Goal: Task Accomplishment & Management: Manage account settings

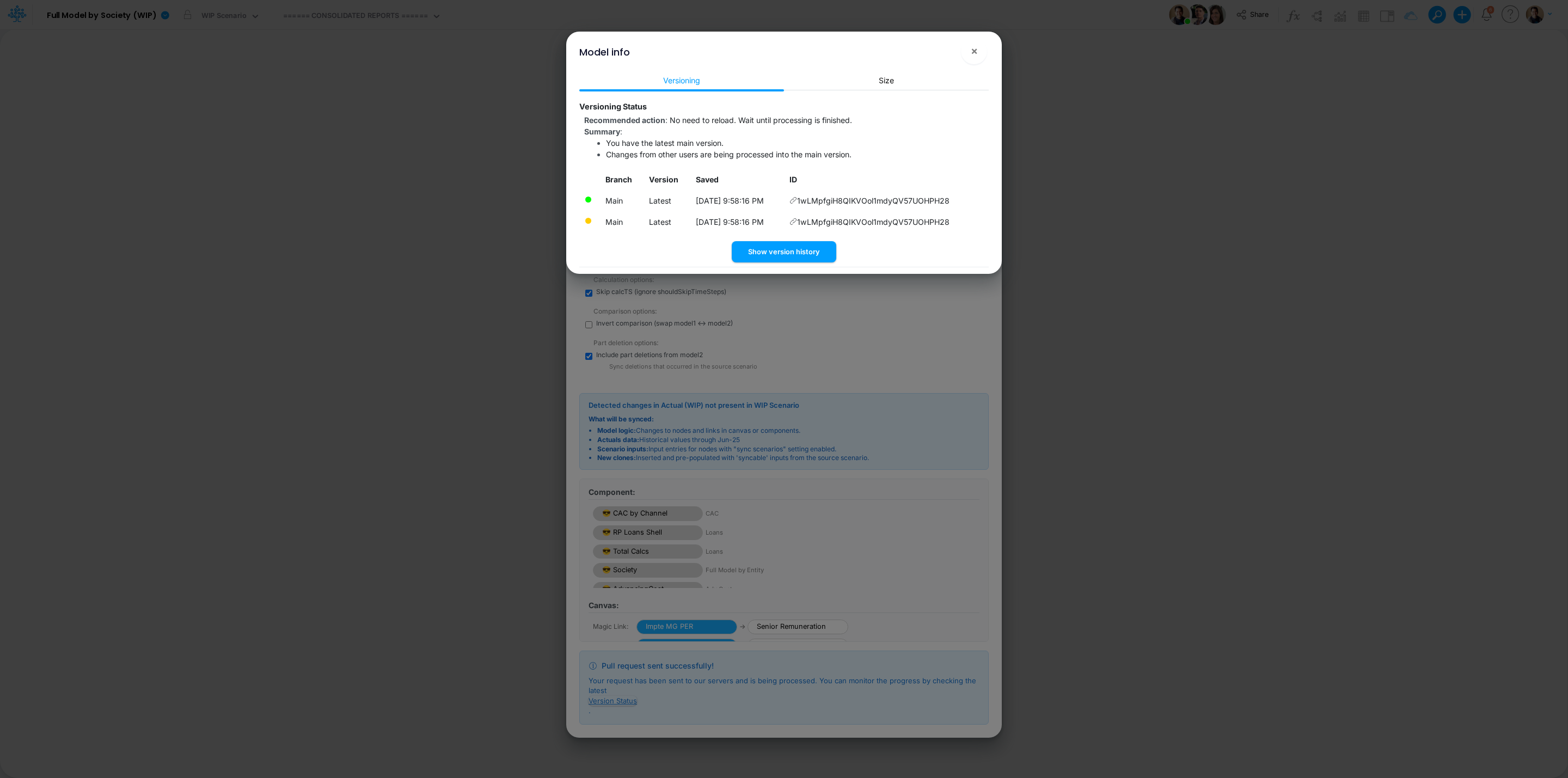
scroll to position [366, 0]
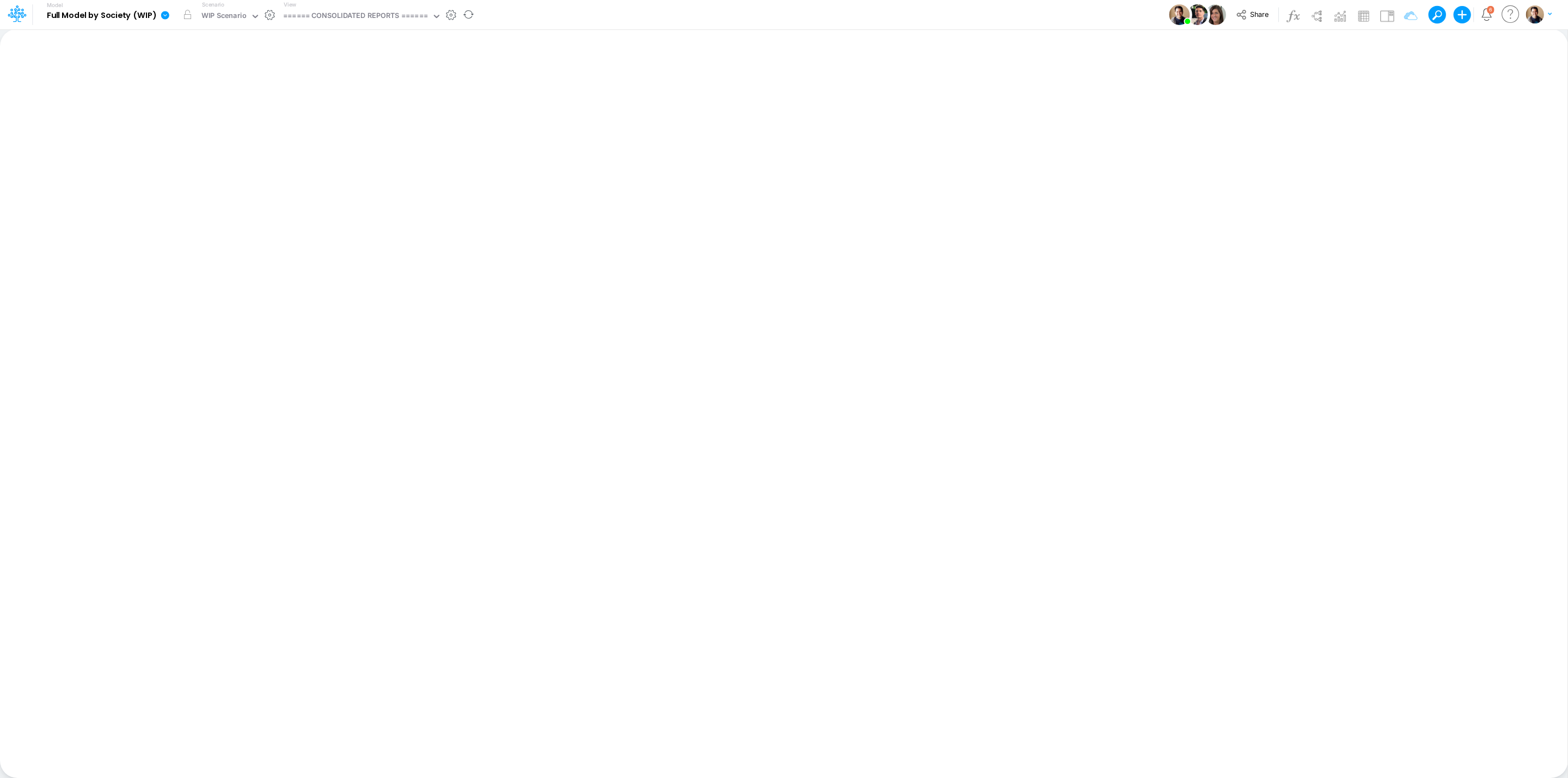
click at [162, 15] on icon at bounding box center [165, 15] width 8 height 8
click at [244, 126] on button "Sync Scenarios" at bounding box center [219, 130] width 117 height 17
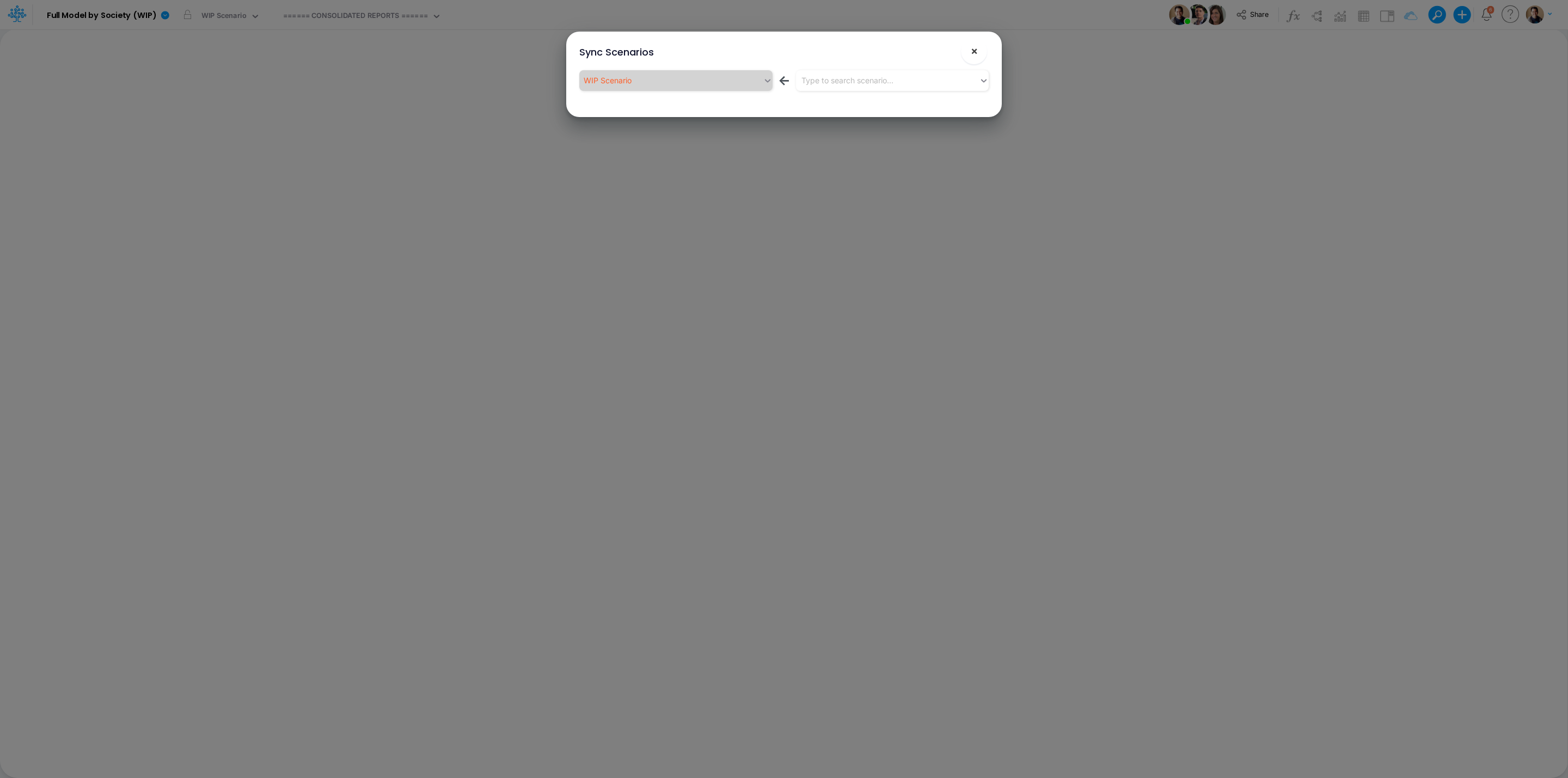
click at [975, 53] on span "×" at bounding box center [974, 50] width 7 height 13
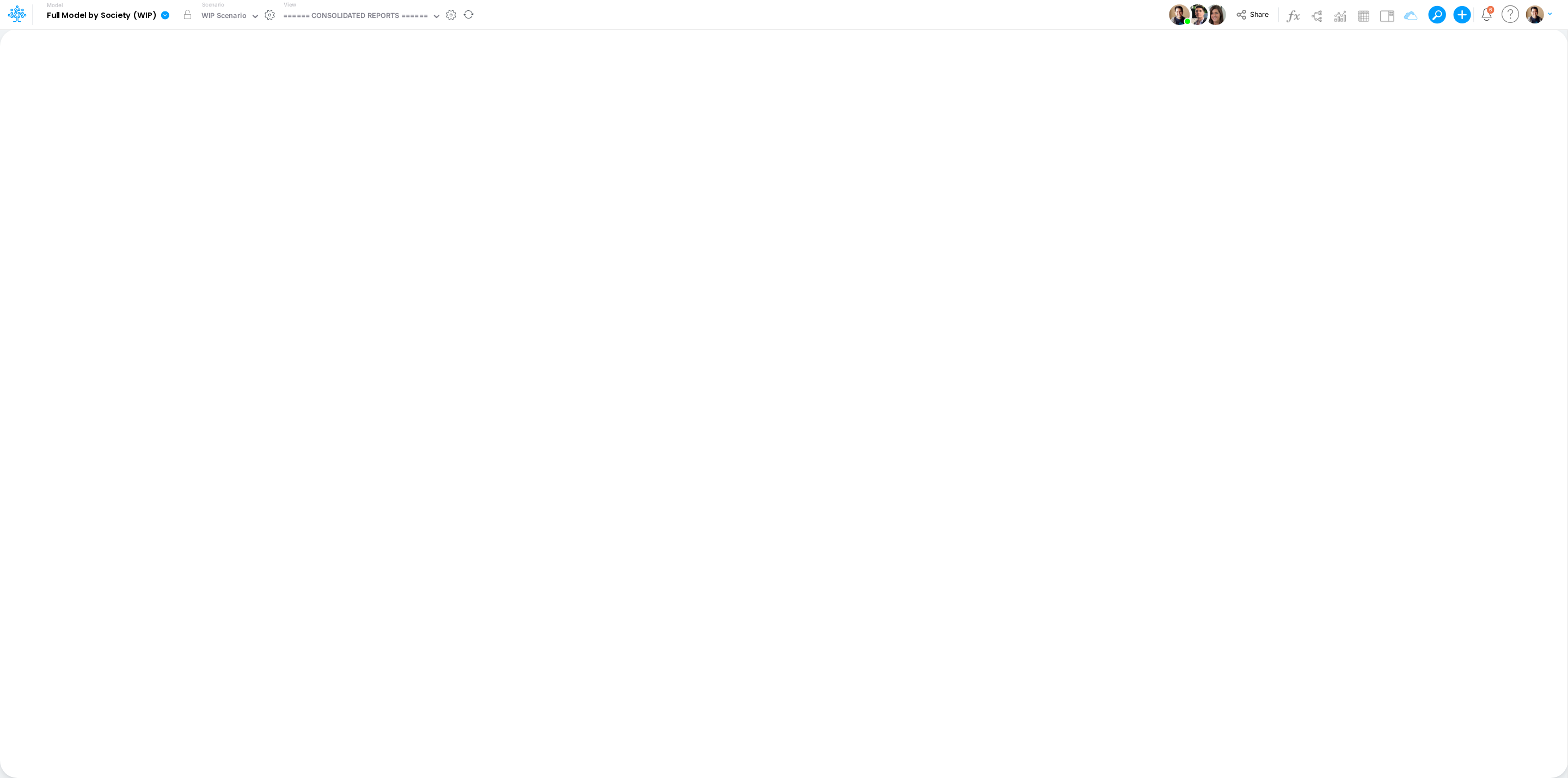
click at [170, 10] on link at bounding box center [167, 15] width 22 height 28
click at [226, 122] on button "Sync Scenarios" at bounding box center [219, 130] width 117 height 17
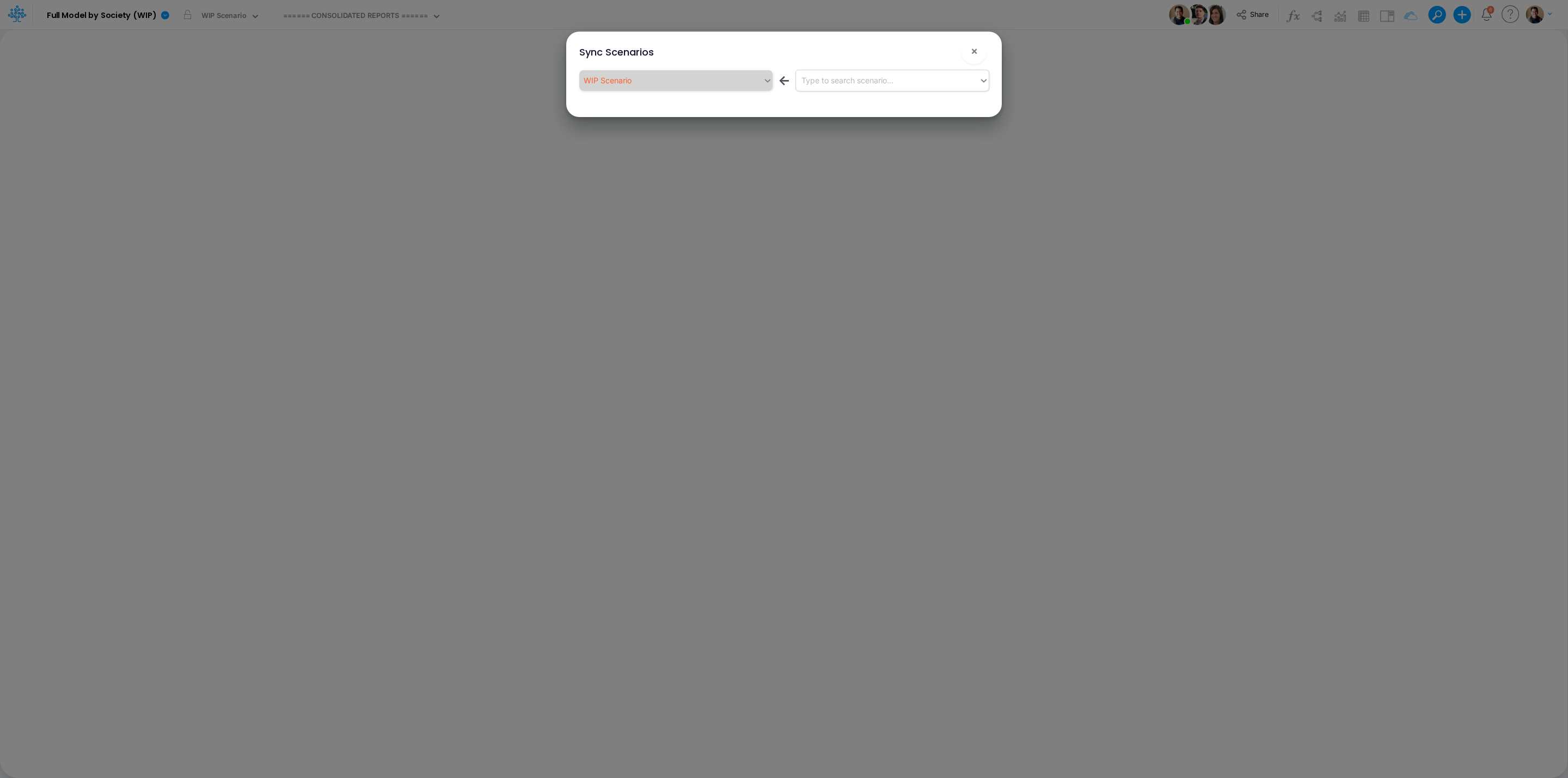
click at [826, 83] on div "Type to search scenario..." at bounding box center [847, 80] width 92 height 12
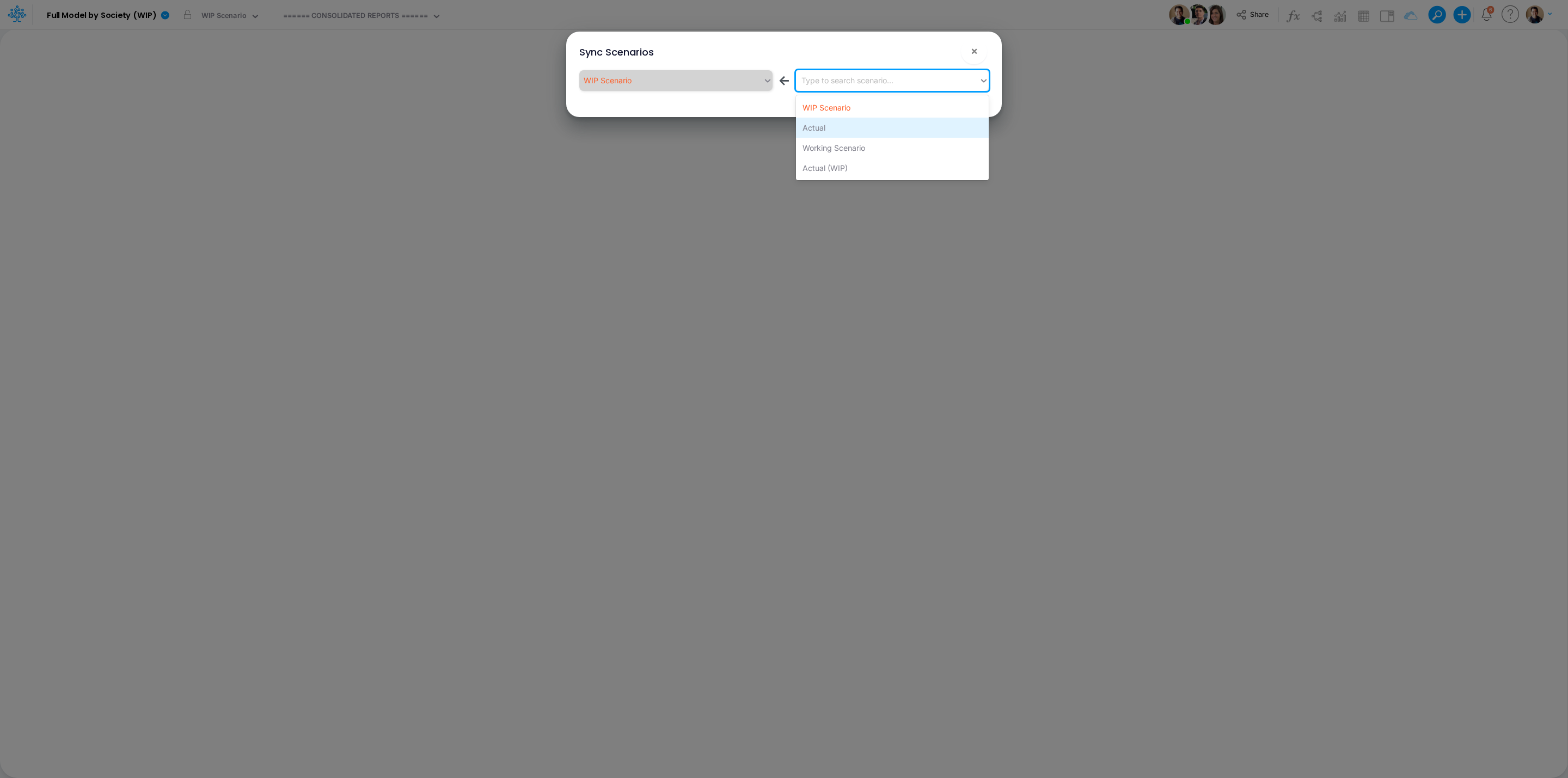
click at [832, 131] on div "Actual" at bounding box center [892, 127] width 193 height 20
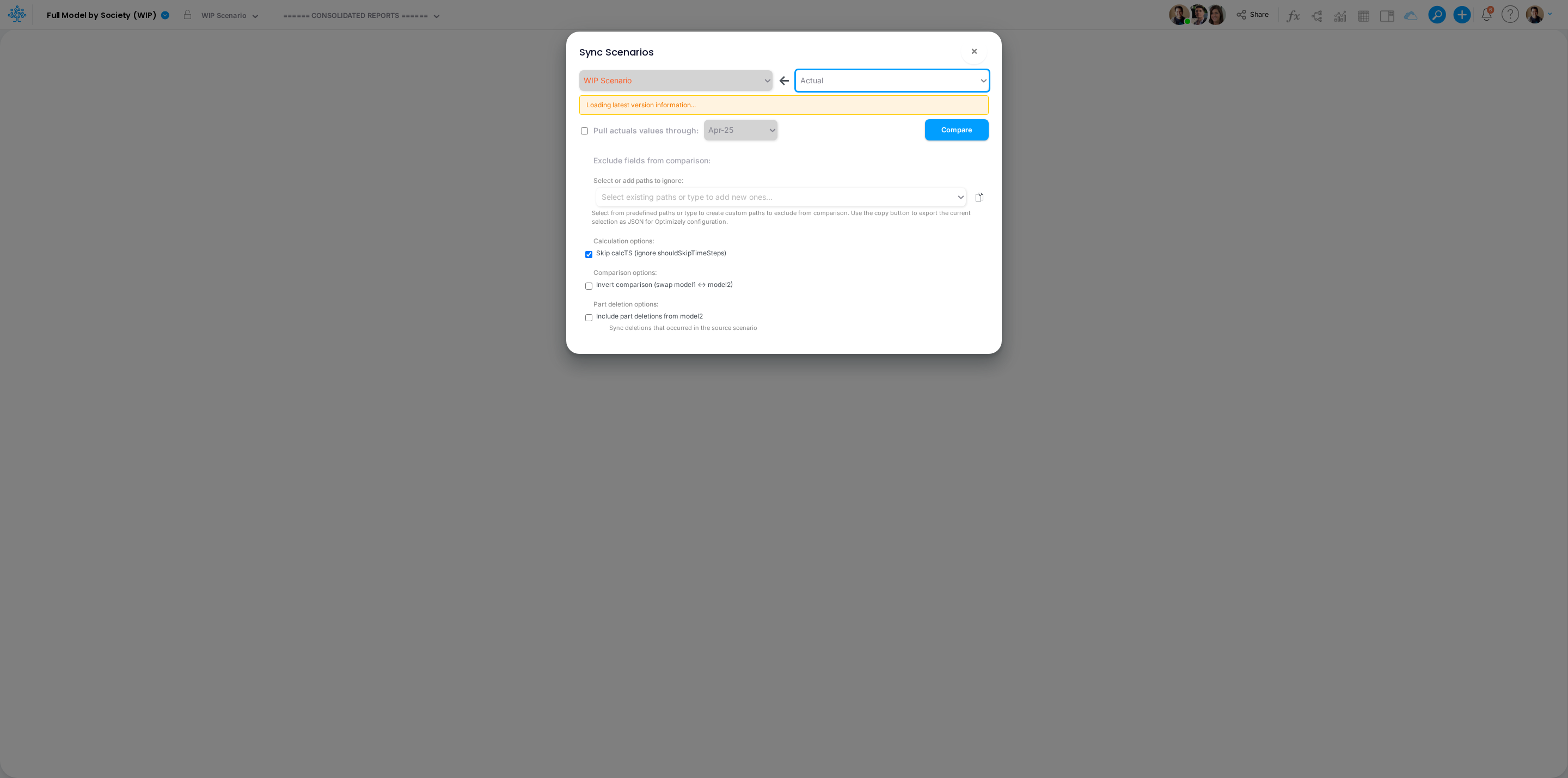
click at [826, 70] on div "Actual" at bounding box center [893, 81] width 193 height 21
click at [837, 169] on div "Actual (WIP)" at bounding box center [892, 167] width 193 height 20
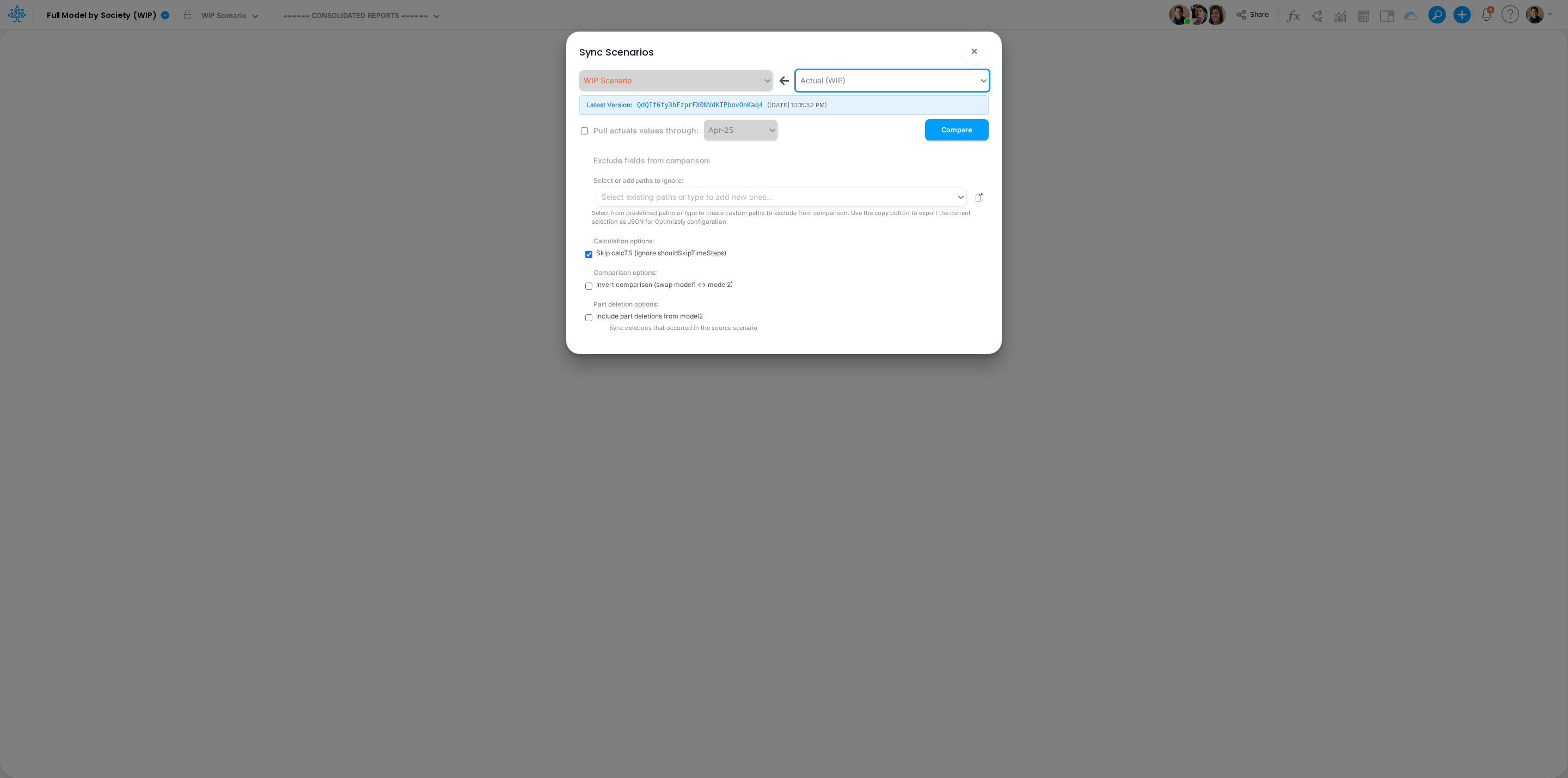
click at [589, 315] on input "checkbox" at bounding box center [589, 318] width 7 height 7
checkbox input "true"
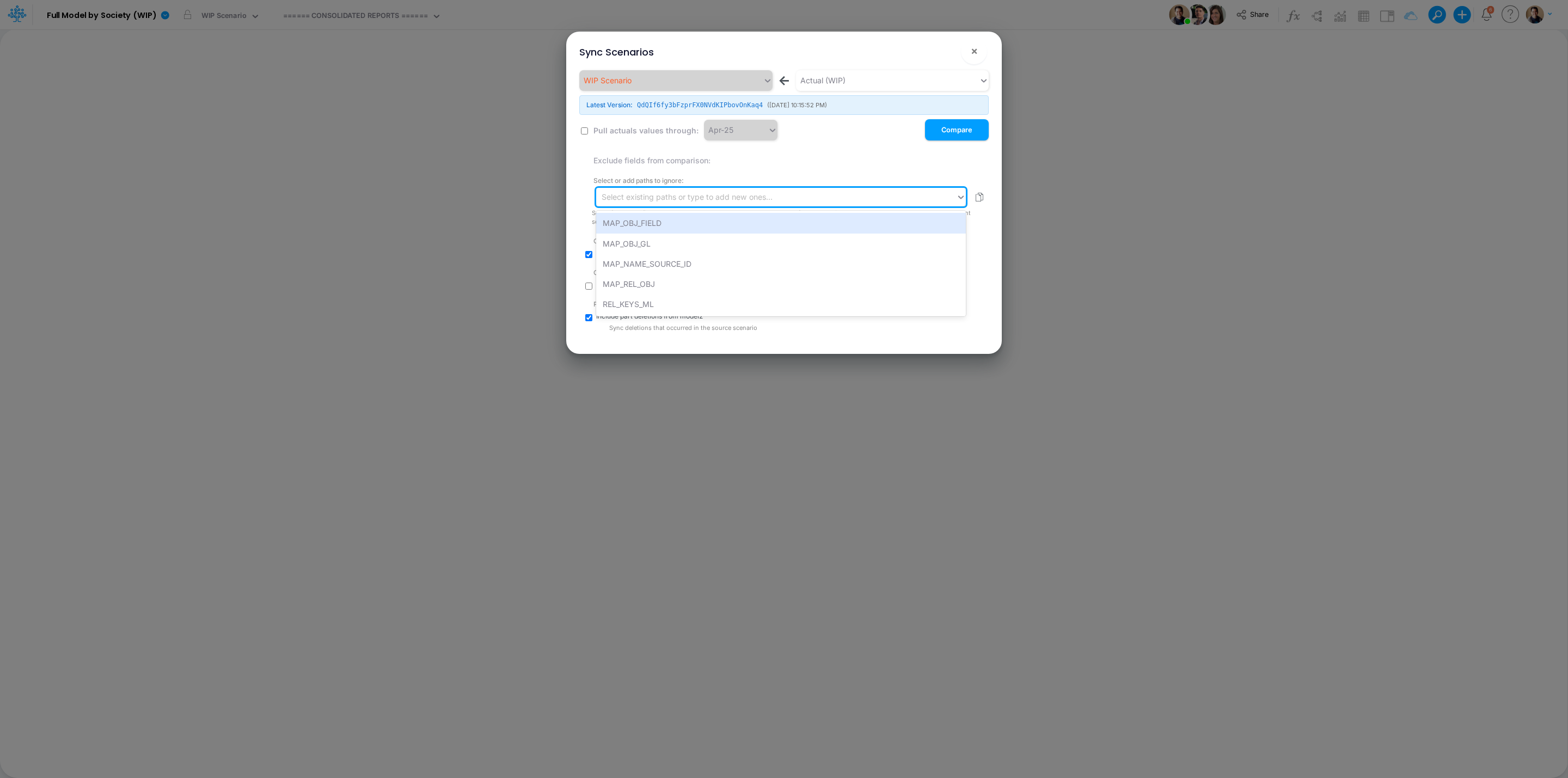
click at [825, 198] on div "Select existing paths or type to add new ones..." at bounding box center [776, 197] width 360 height 18
click at [890, 199] on div "Select existing paths or type to add new ones..." at bounding box center [776, 197] width 360 height 18
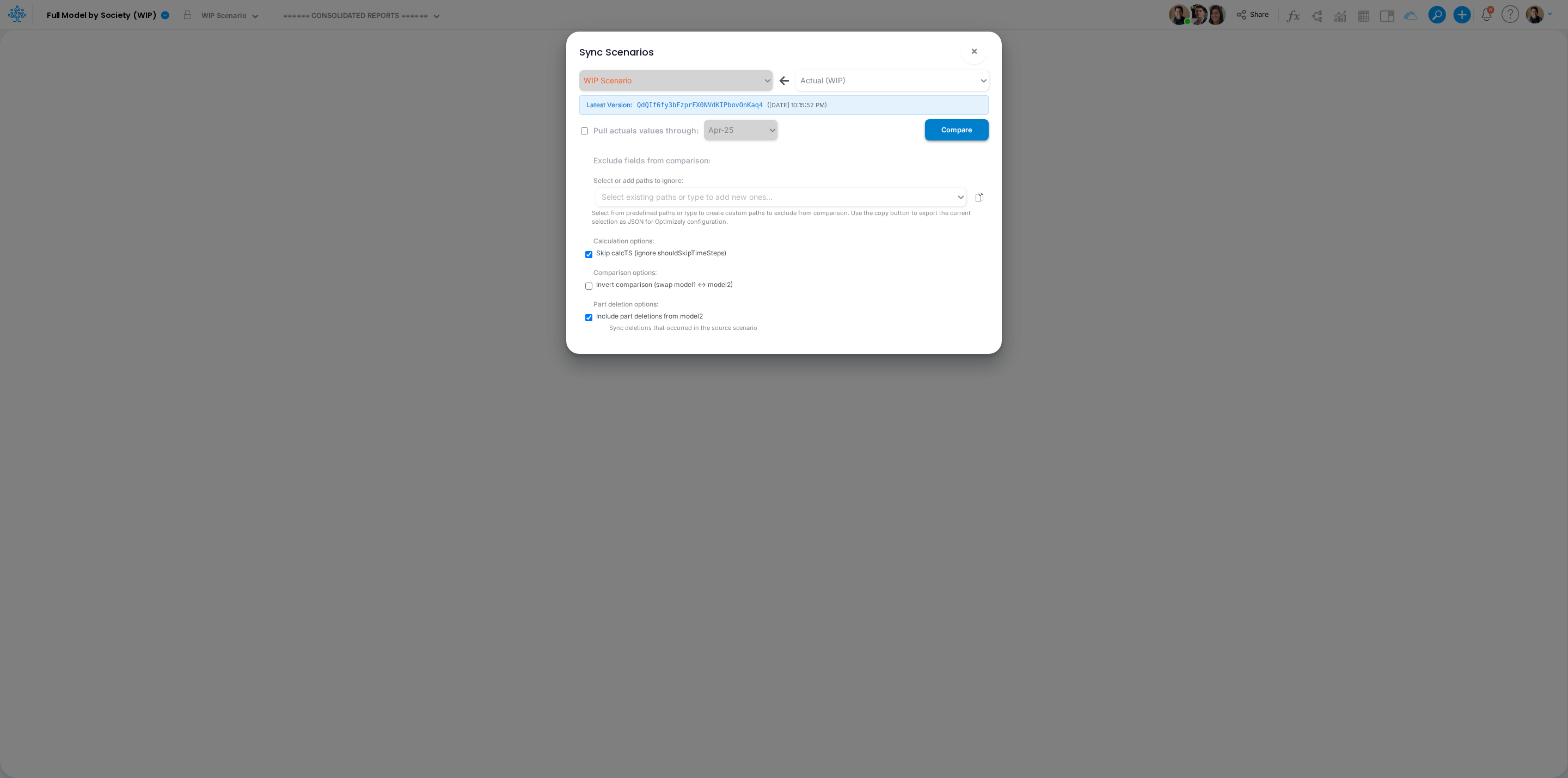
click at [959, 131] on button "Compare" at bounding box center [957, 130] width 64 height 21
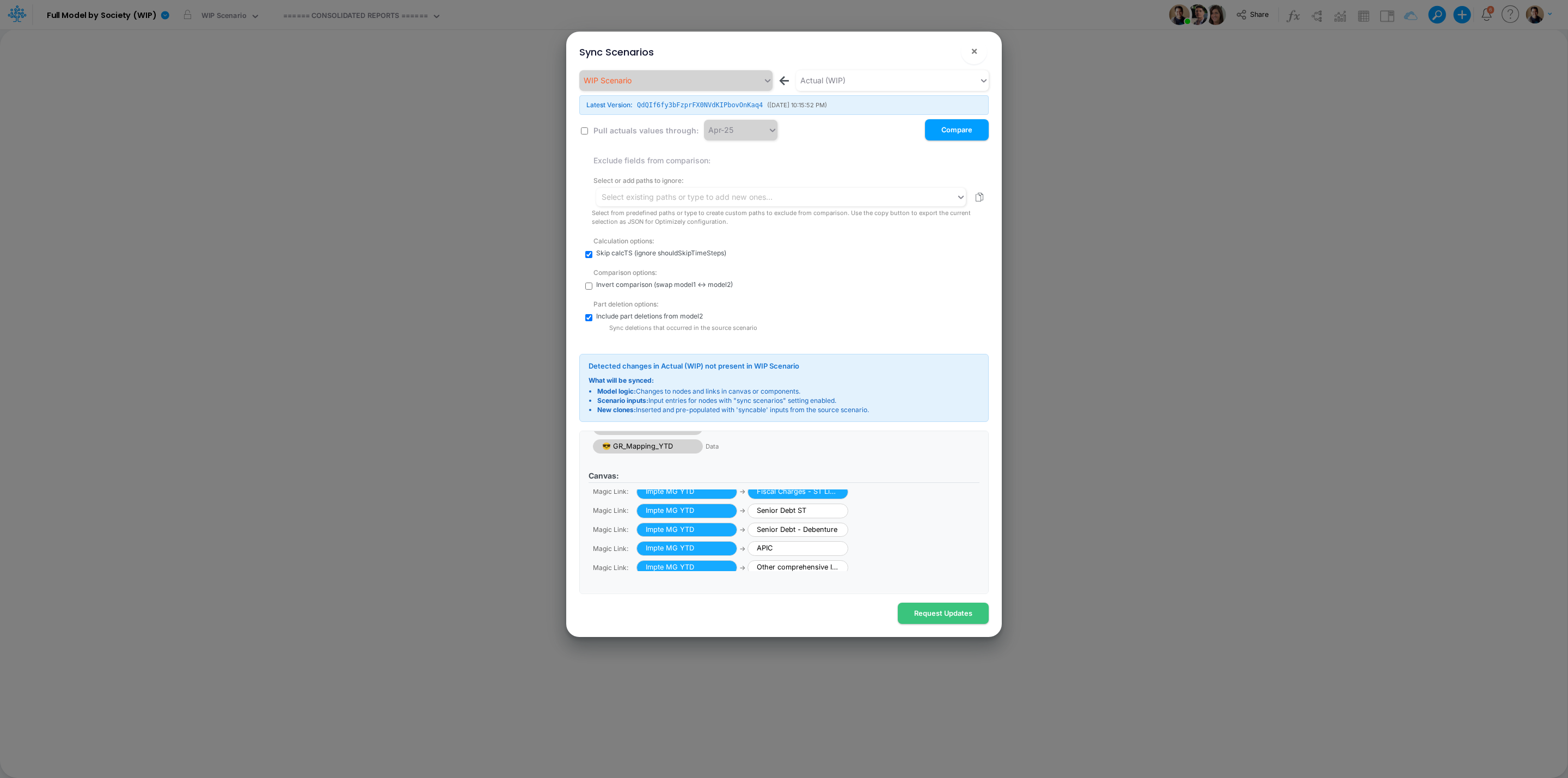
scroll to position [365, 0]
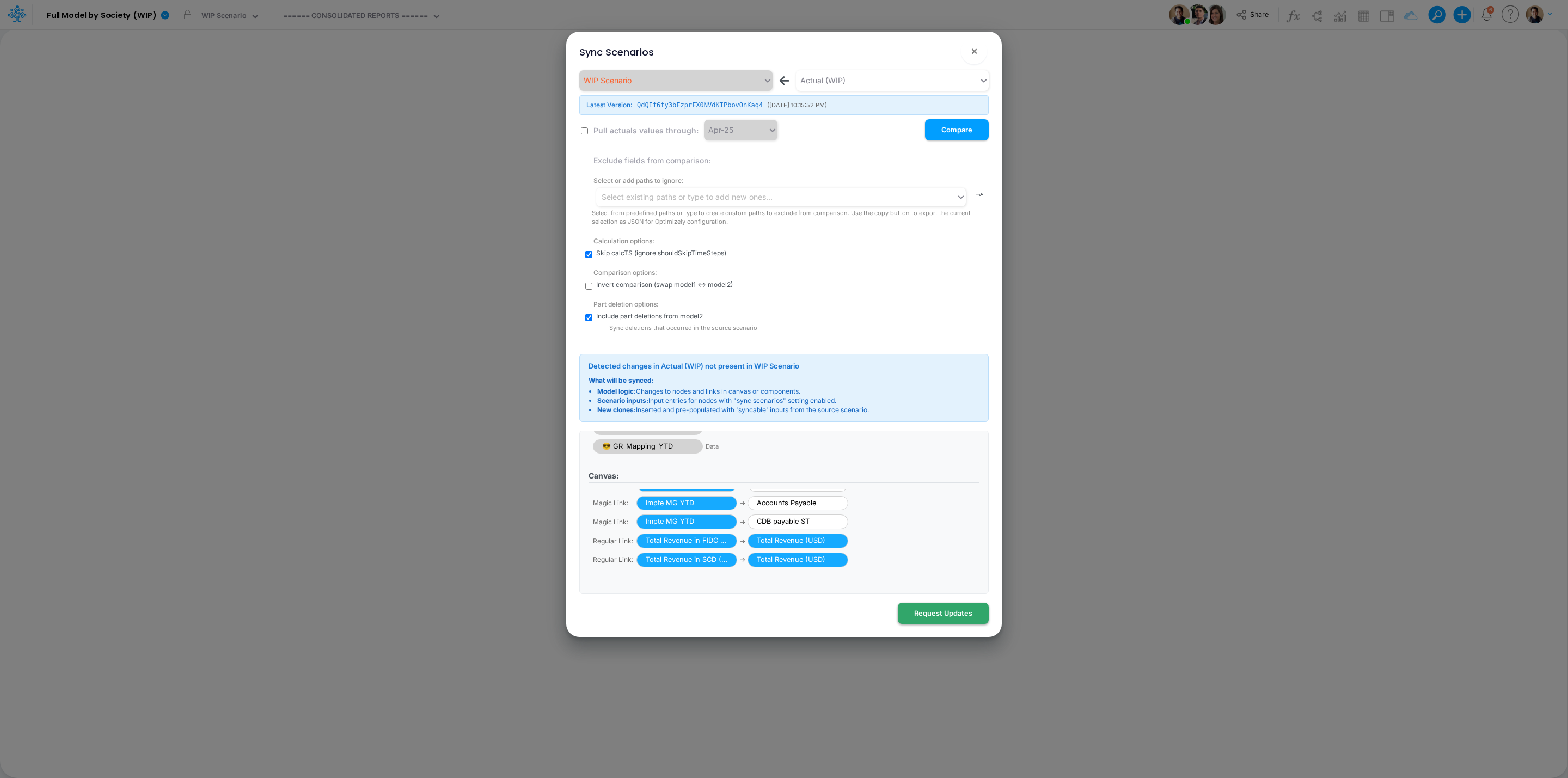
click at [951, 611] on button "Request Updates" at bounding box center [943, 613] width 91 height 21
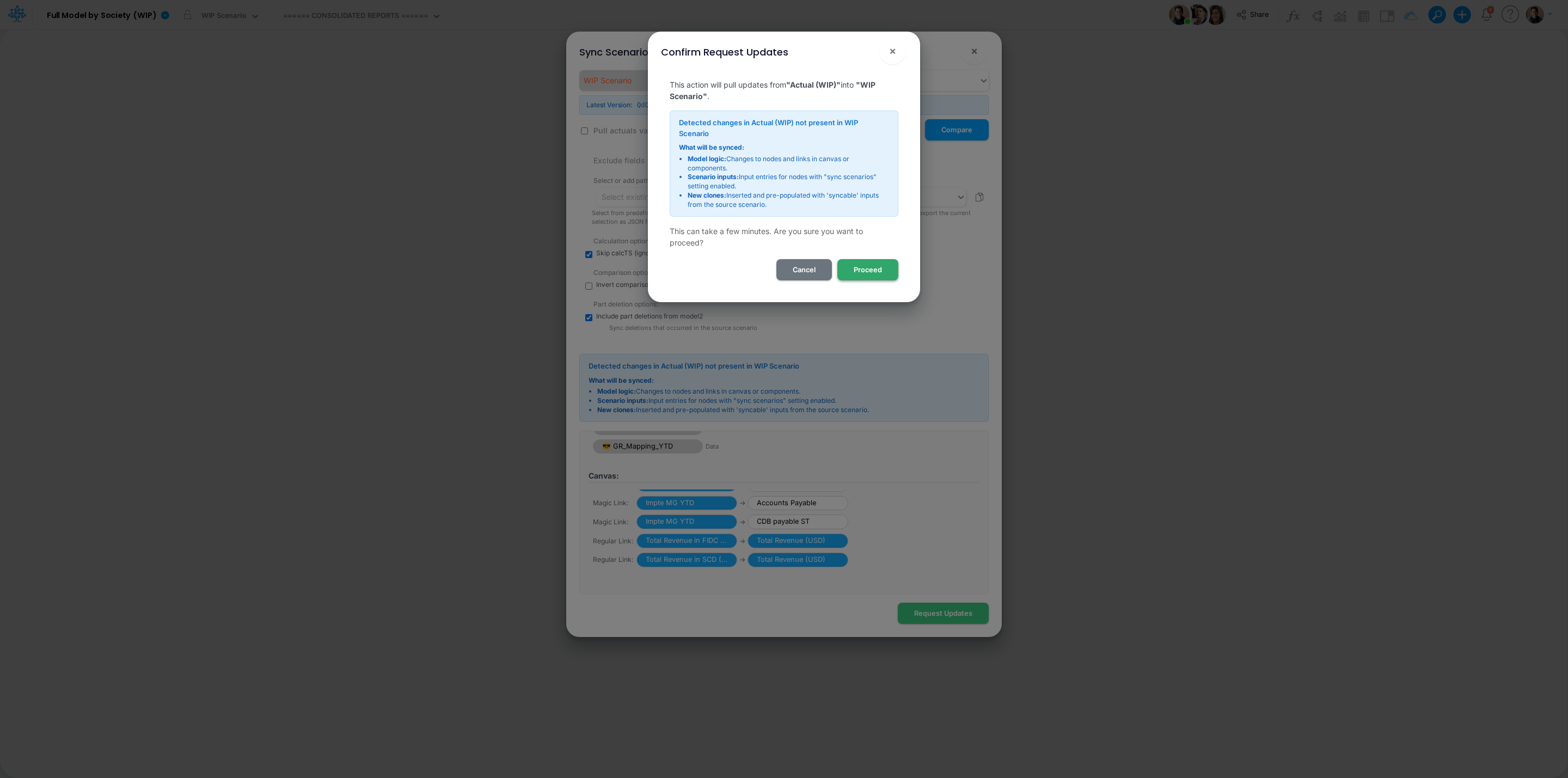
click at [878, 271] on button "Proceed" at bounding box center [868, 270] width 61 height 21
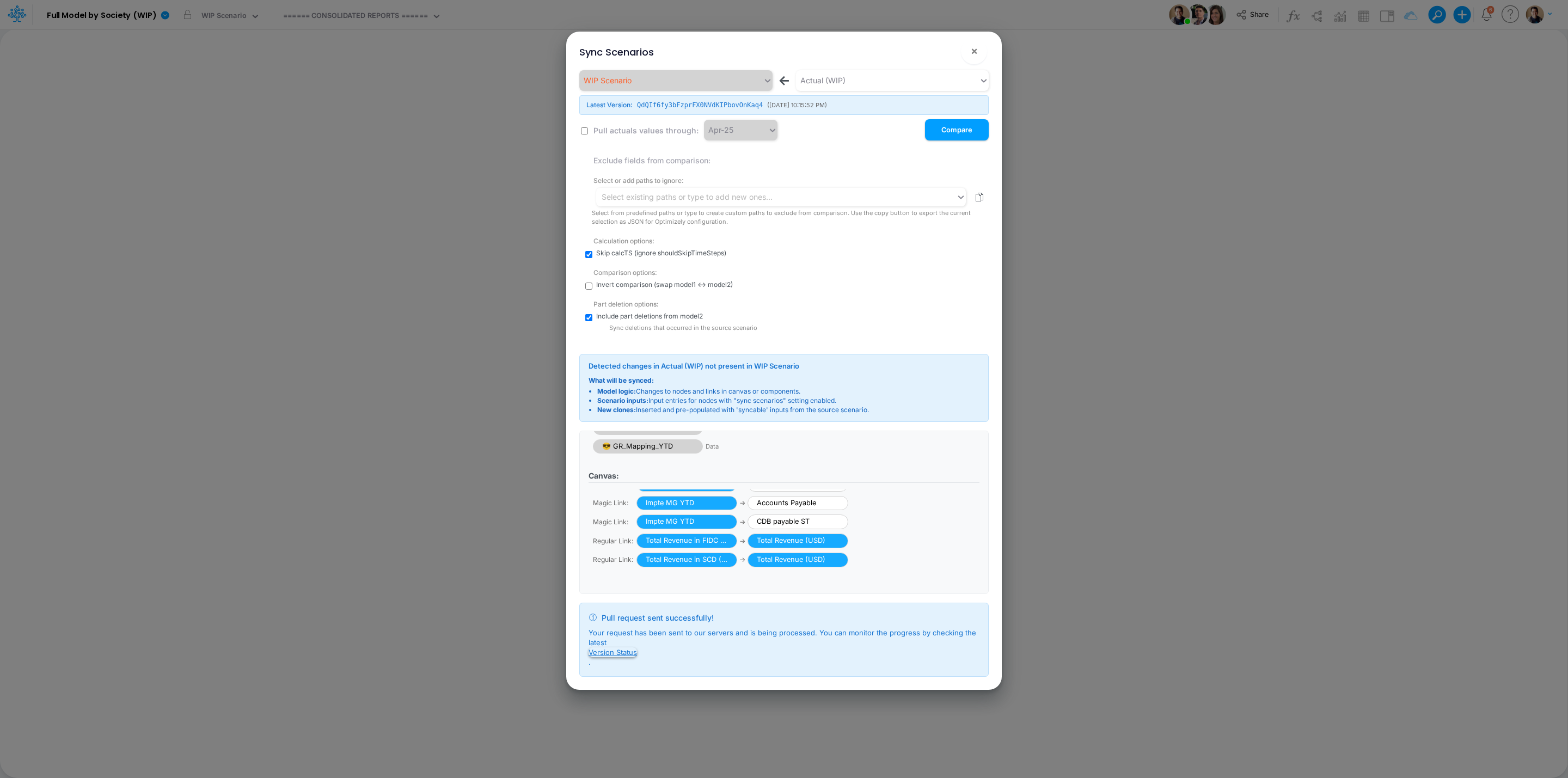
click at [606, 648] on button "Version Status" at bounding box center [613, 652] width 48 height 10
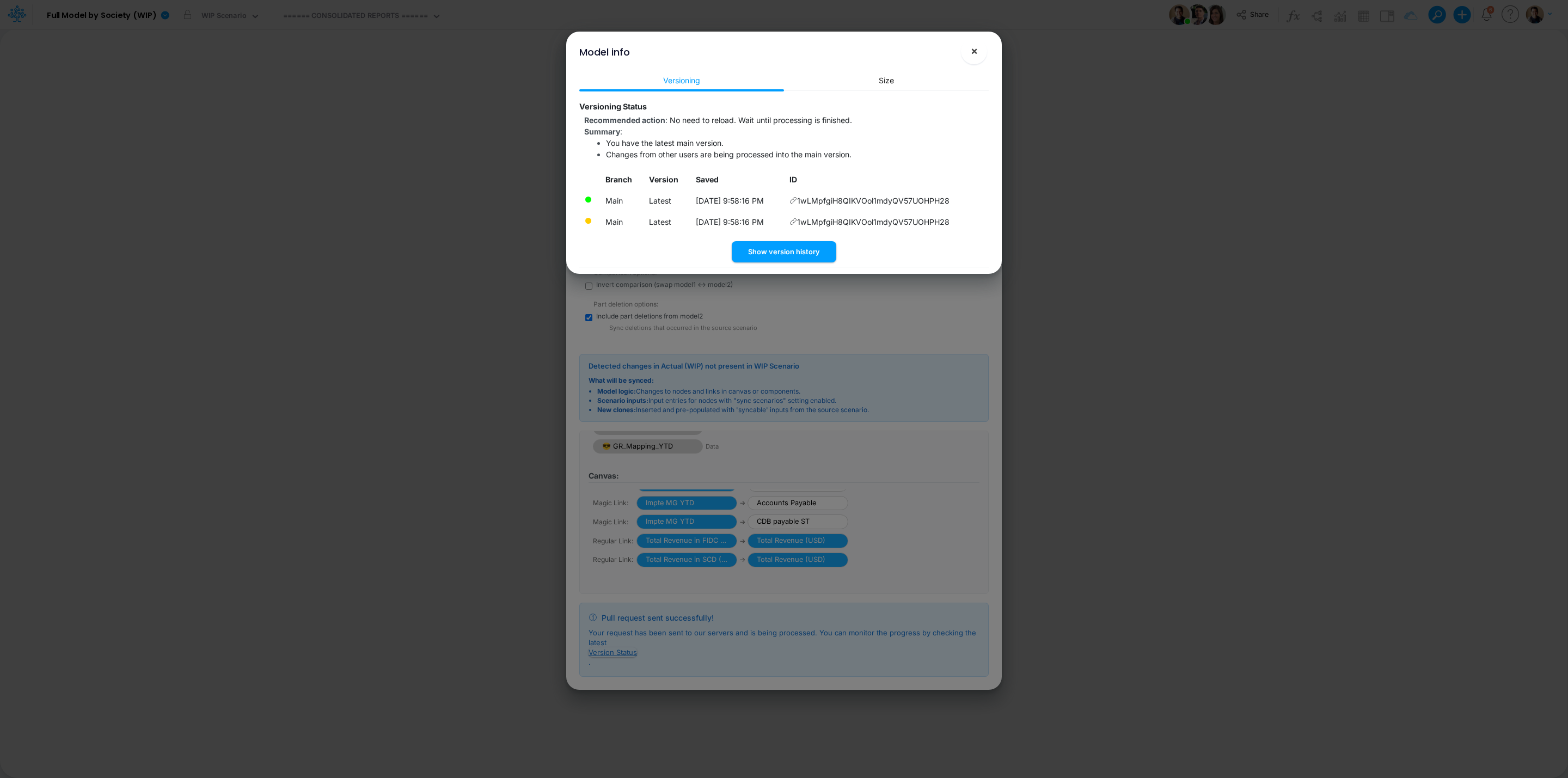
click at [974, 41] on button "×" at bounding box center [974, 51] width 26 height 26
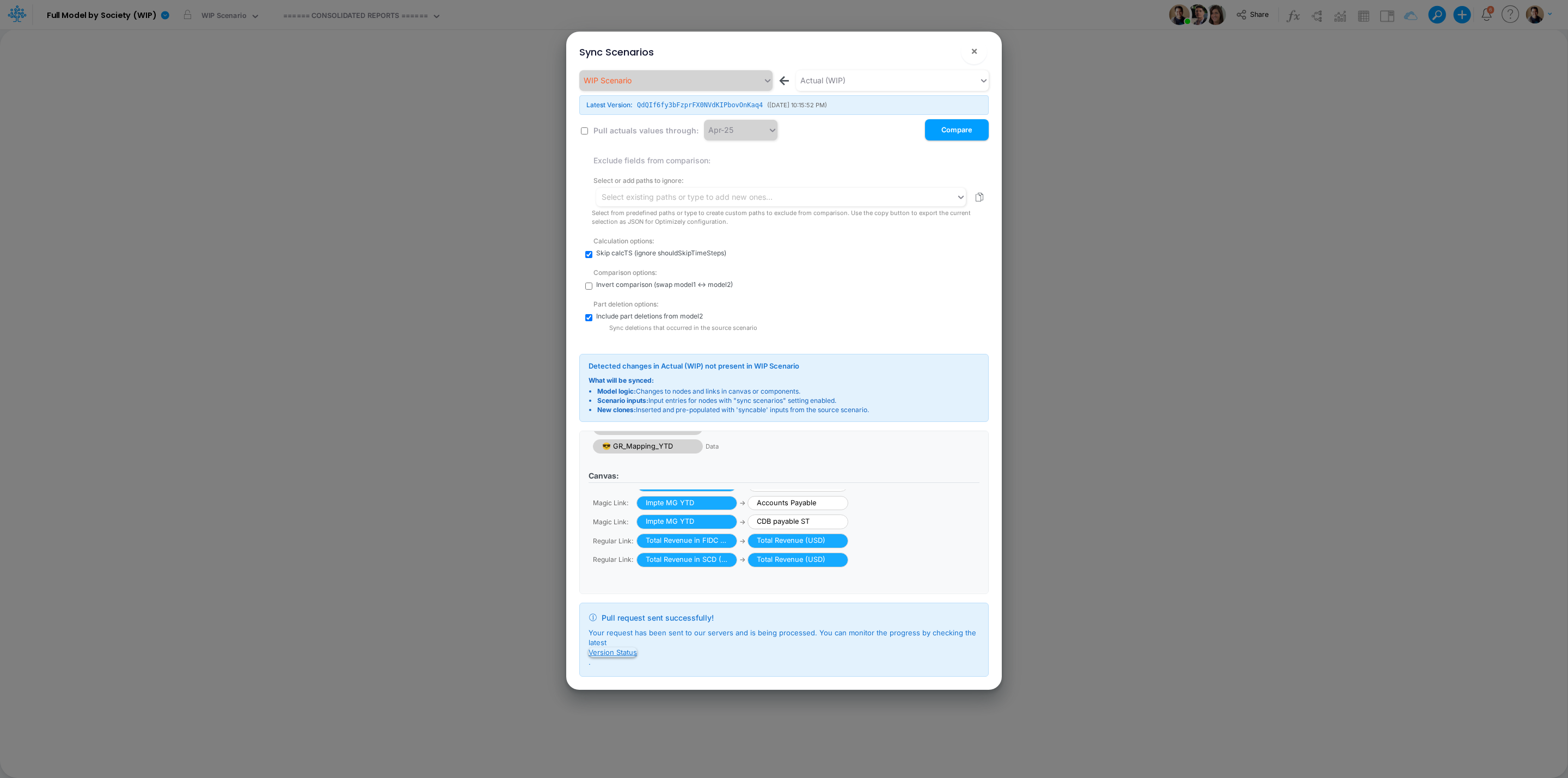
click at [603, 655] on button "Version Status" at bounding box center [613, 652] width 48 height 10
click at [977, 46] on span "×" at bounding box center [974, 50] width 7 height 13
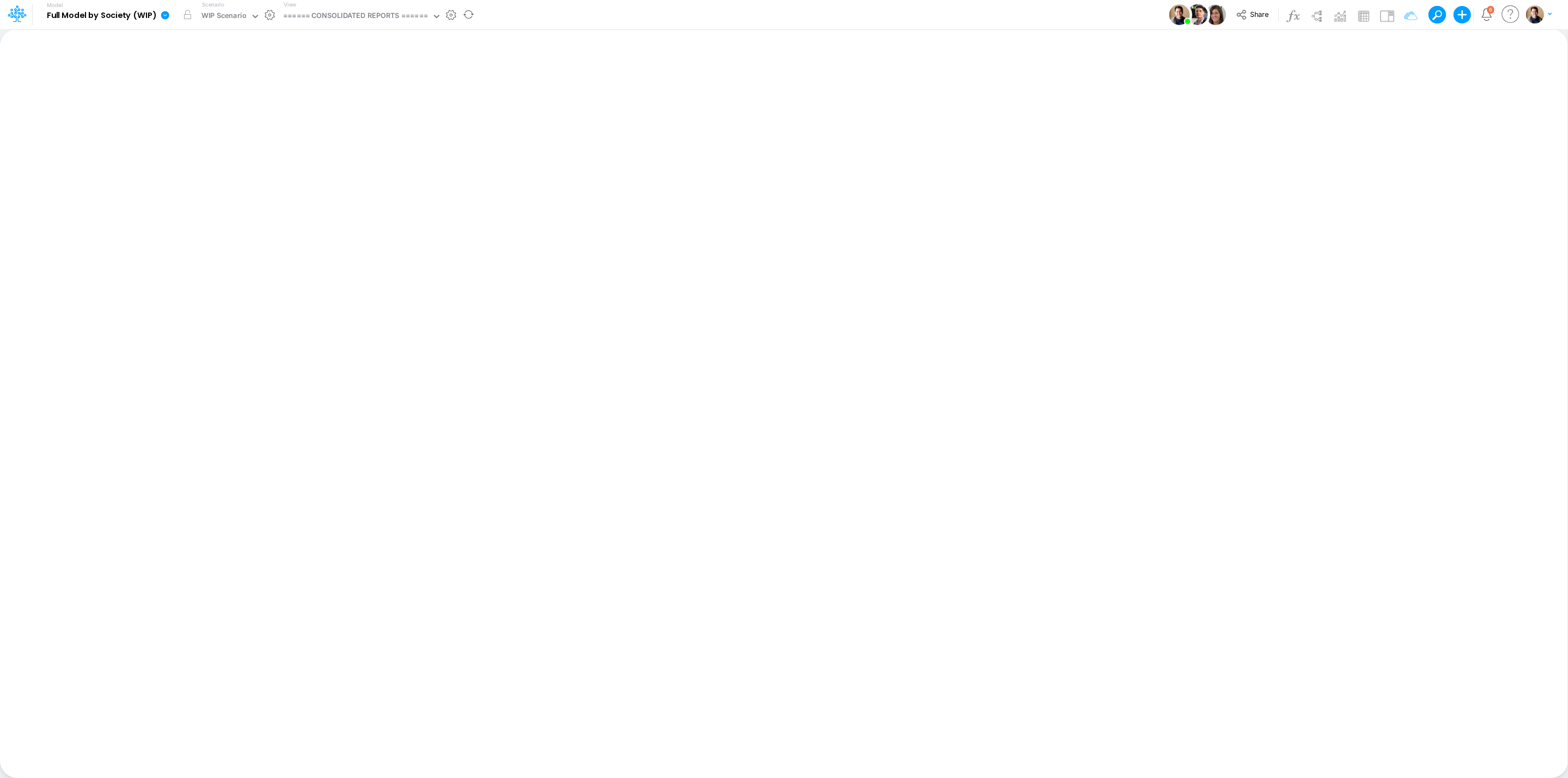
click at [156, 18] on link at bounding box center [167, 15] width 22 height 28
click at [195, 56] on button "Duplicate" at bounding box center [219, 61] width 117 height 17
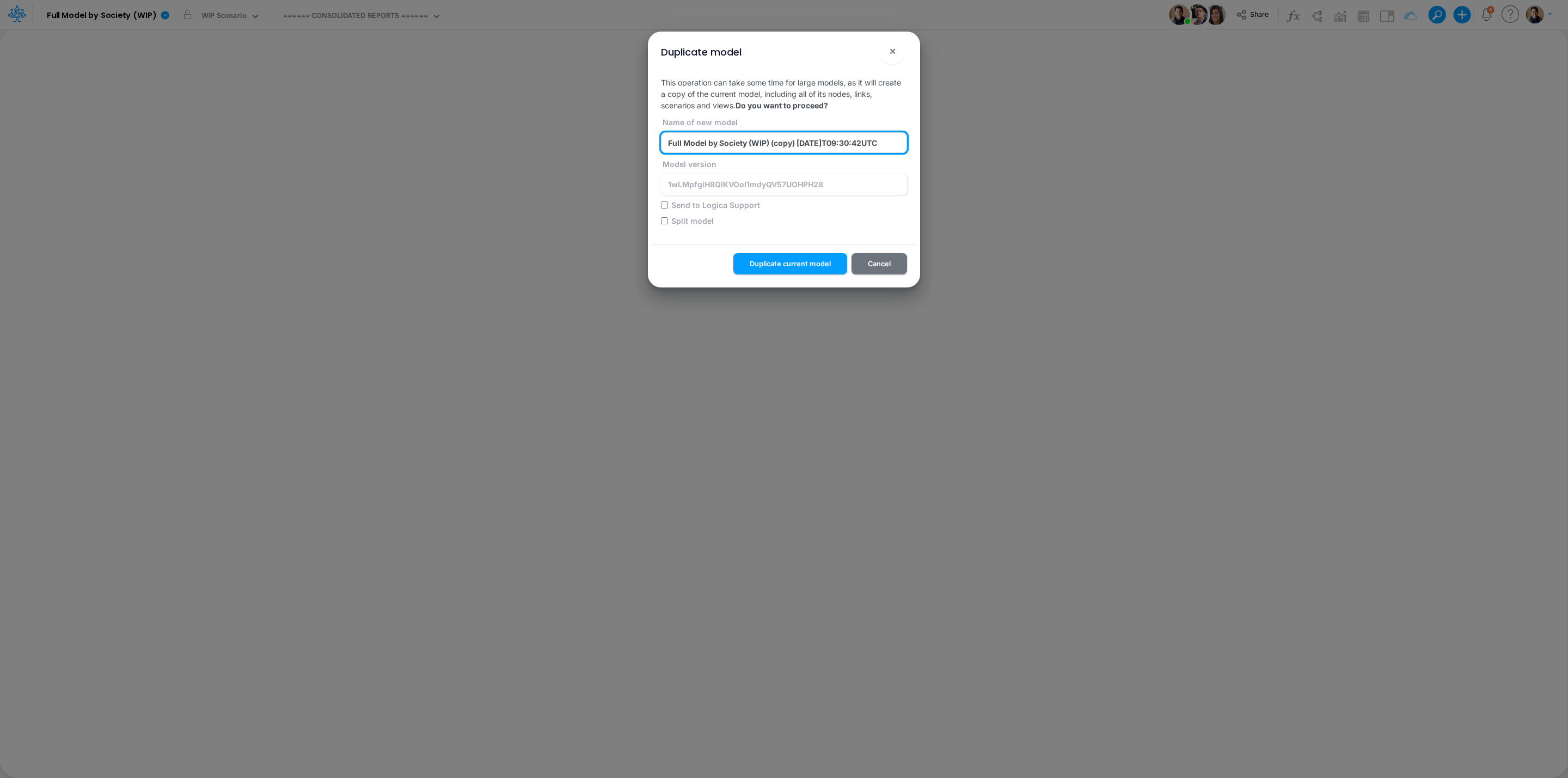
click at [757, 142] on input "Full Model by Society (WIP) (copy) 2025-08-27T09:30:42UTC" at bounding box center [784, 142] width 246 height 21
drag, startPoint x: 702, startPoint y: 139, endPoint x: 948, endPoint y: 139, distance: 246.0
click at [702, 139] on input "z_debug_Full Model by Society (WIP) (copy) 2025-08-27T09:30:42UTC" at bounding box center [784, 142] width 246 height 21
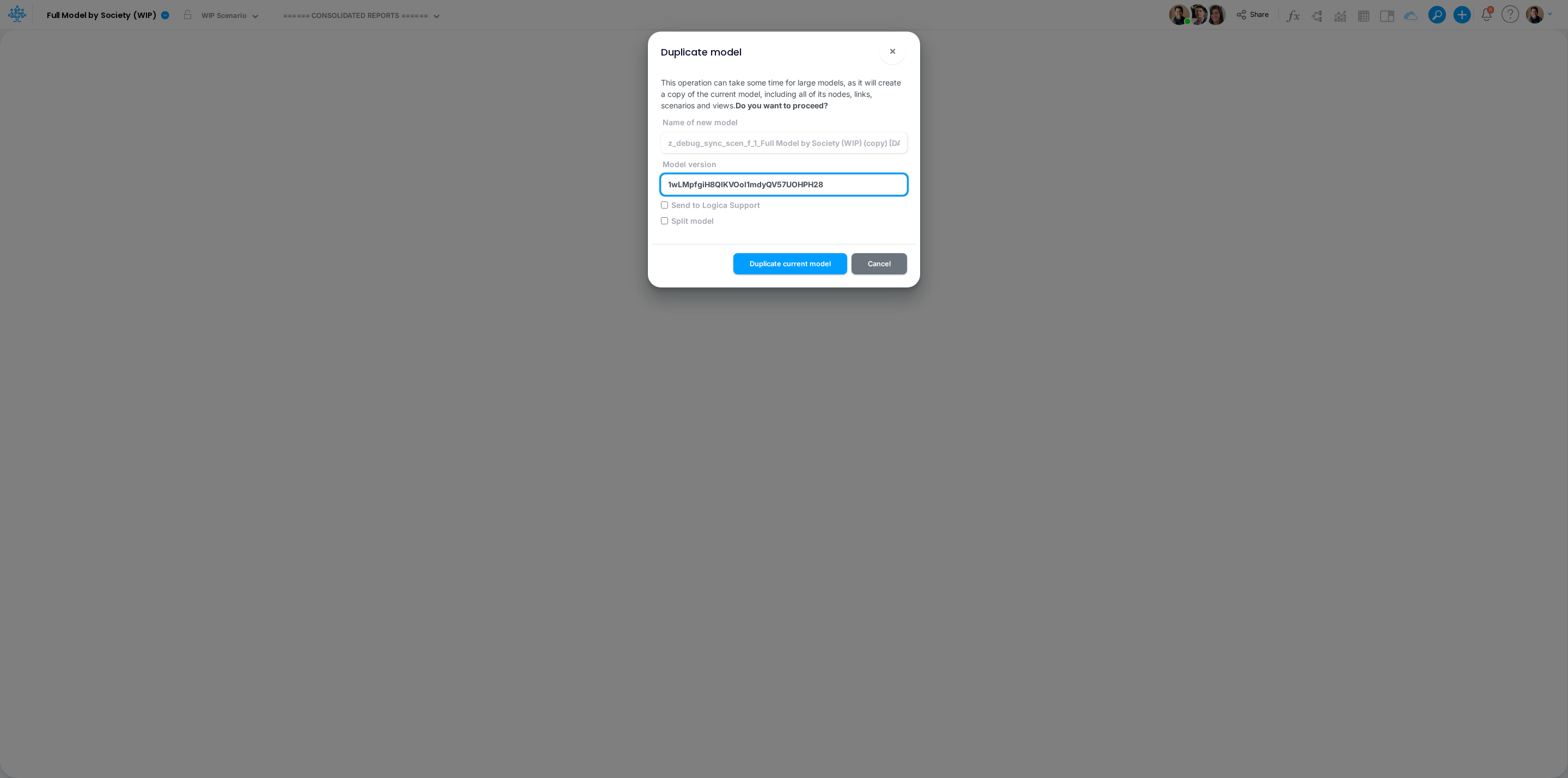
click at [843, 188] on input "1wLMpfgiH8QIKVOol1mdyQV57UOHPH28" at bounding box center [784, 185] width 246 height 21
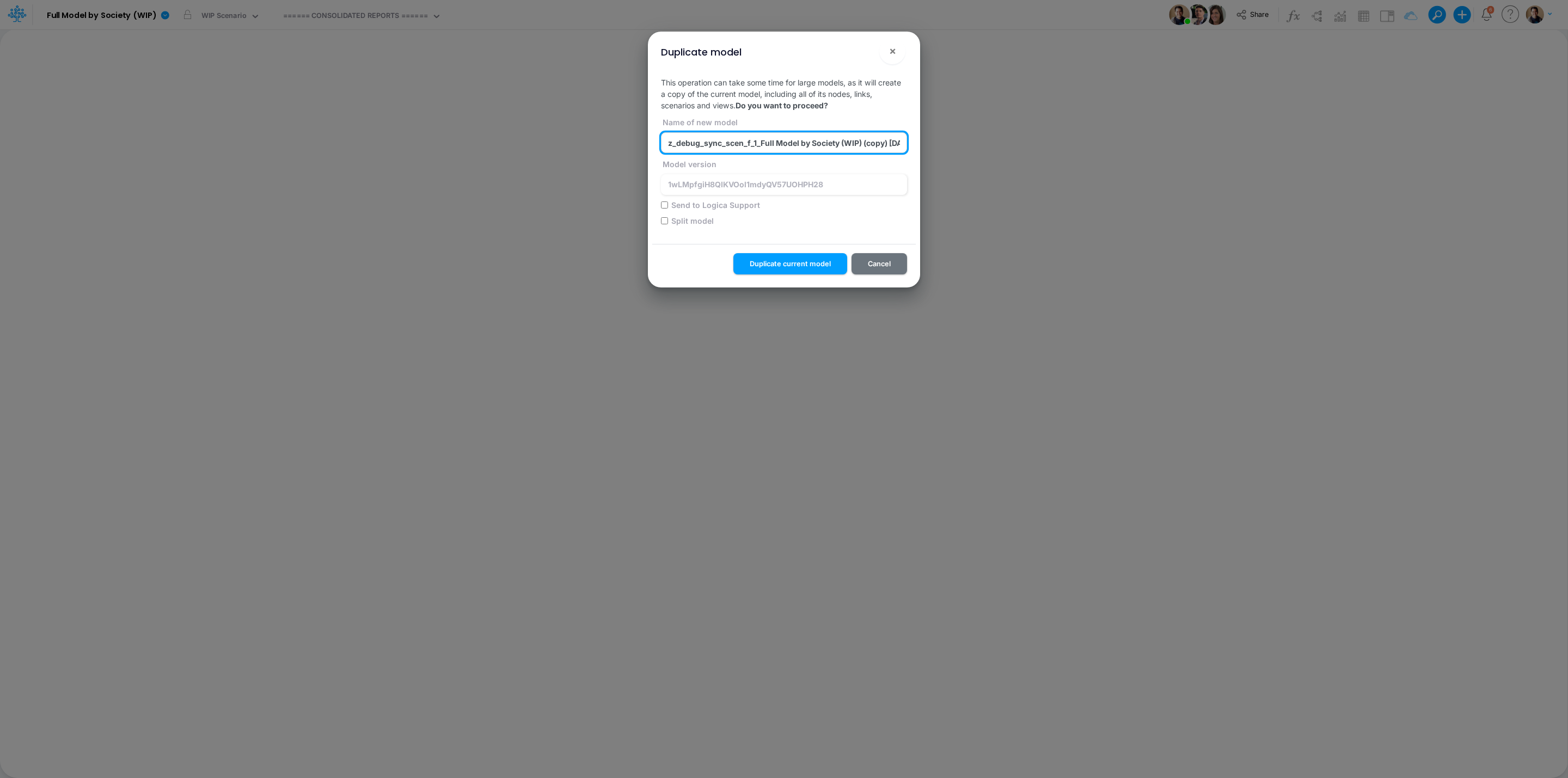
click at [876, 144] on input "z_debug_sync_scen_f_1_Full Model by Society (WIP) (copy) 2025-08-27T09:30:42UTC" at bounding box center [784, 142] width 246 height 21
paste input "1wLMpfgiH8QIKVOol1mdyQV57UOHPH28"
type input "z_debug_sync_scen_f_1_Full Model by Society (WIP) (1wLMpfgiH8QIKVOol1mdyQV57UOH…"
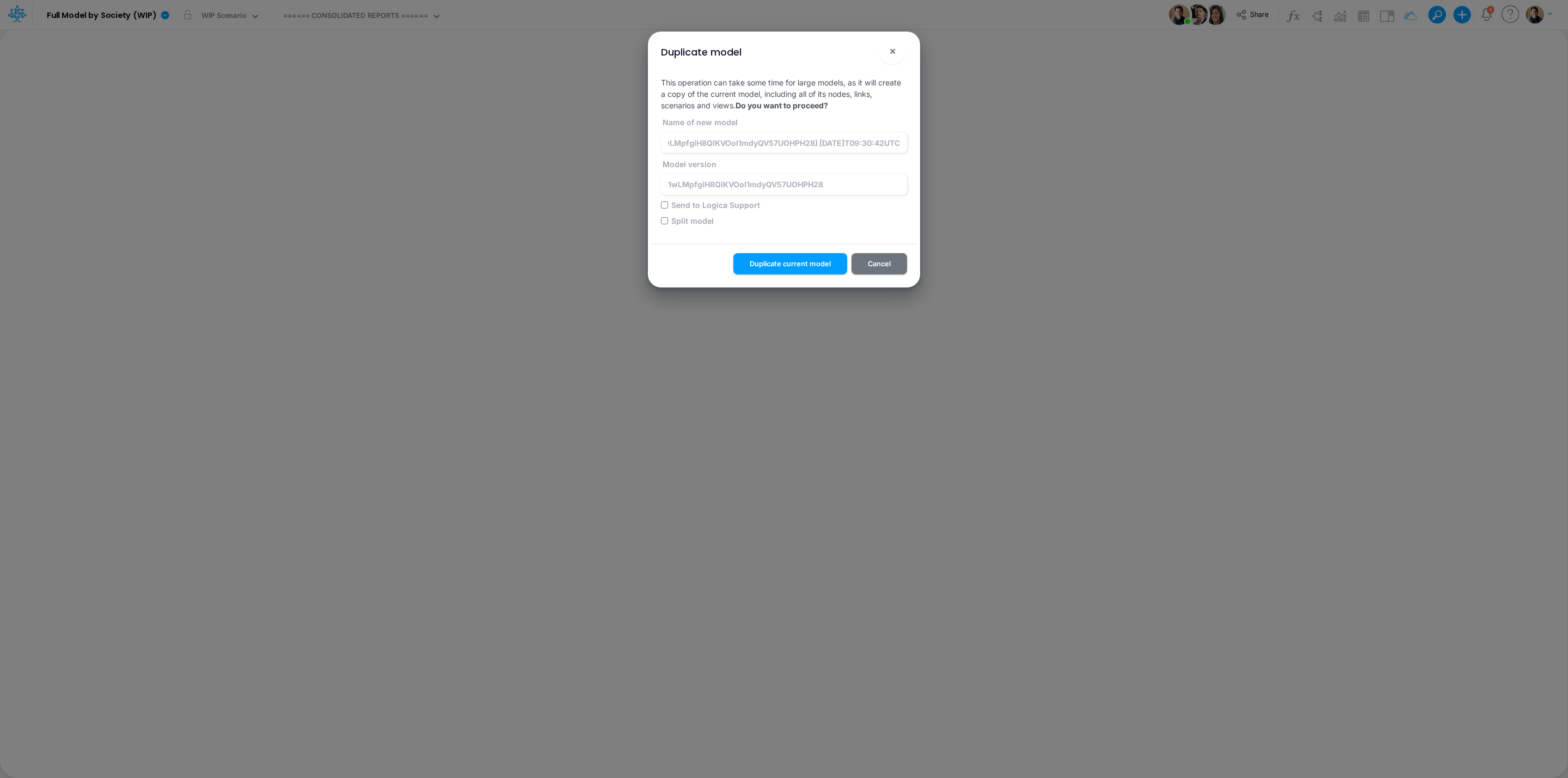
scroll to position [0, 0]
click at [664, 206] on input "Send to Logica Support" at bounding box center [664, 205] width 7 height 7
checkbox input "true"
click at [808, 263] on button "Duplicate current model" at bounding box center [790, 263] width 114 height 21
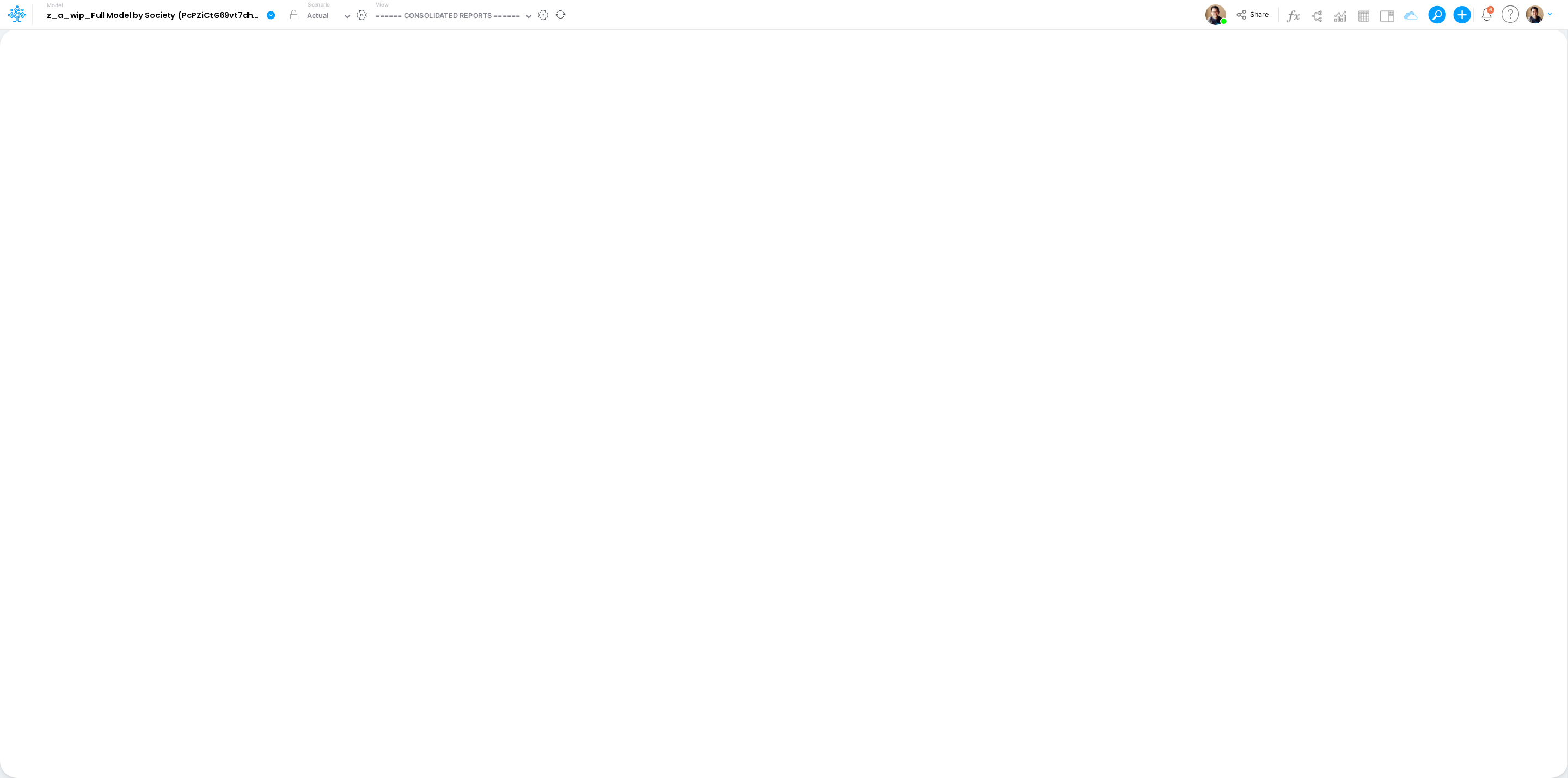
click at [270, 13] on icon at bounding box center [270, 15] width 8 height 8
click at [324, 64] on button "Duplicate" at bounding box center [325, 61] width 117 height 17
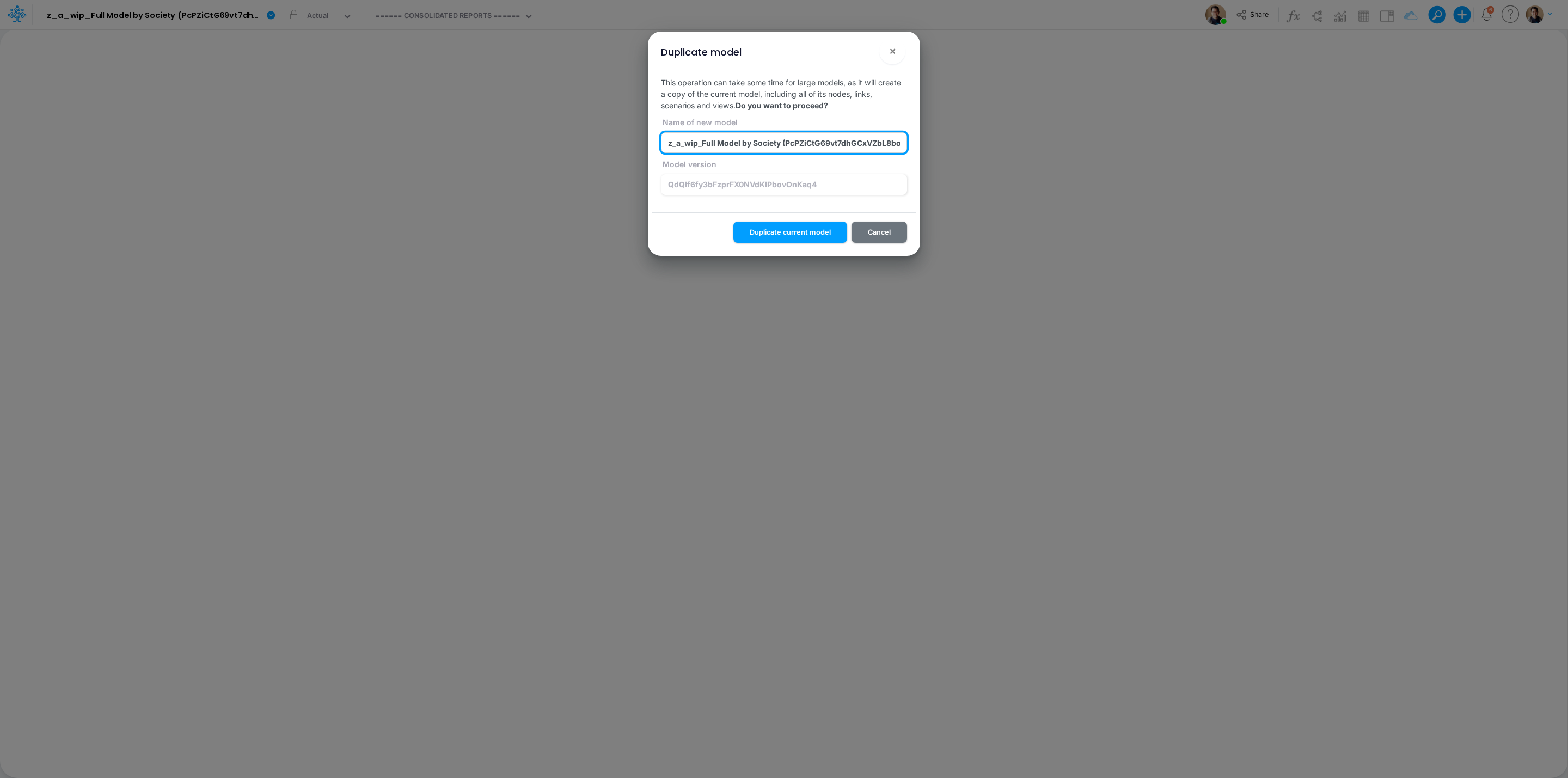
click at [737, 139] on input "z_a_wip_Full Model by Society (PcPZiCtG69vt7dhGCxVZbL8boM1IiUei) 2025-08-25T20:…" at bounding box center [784, 142] width 246 height 21
click at [811, 142] on input "z_a_wip_Full Model by Society (PcPZiCtG69vt7dhGCxVZbL8boM1IiUei) 2025-08-25T20:…" at bounding box center [784, 142] width 246 height 21
type input "z_debug_z_a_wip_Full Model by Society (PcPZiCtG69vt7dhGCxVZbL8boM1IiUei) 2025-0…"
click at [902, 49] on button "×" at bounding box center [892, 51] width 26 height 26
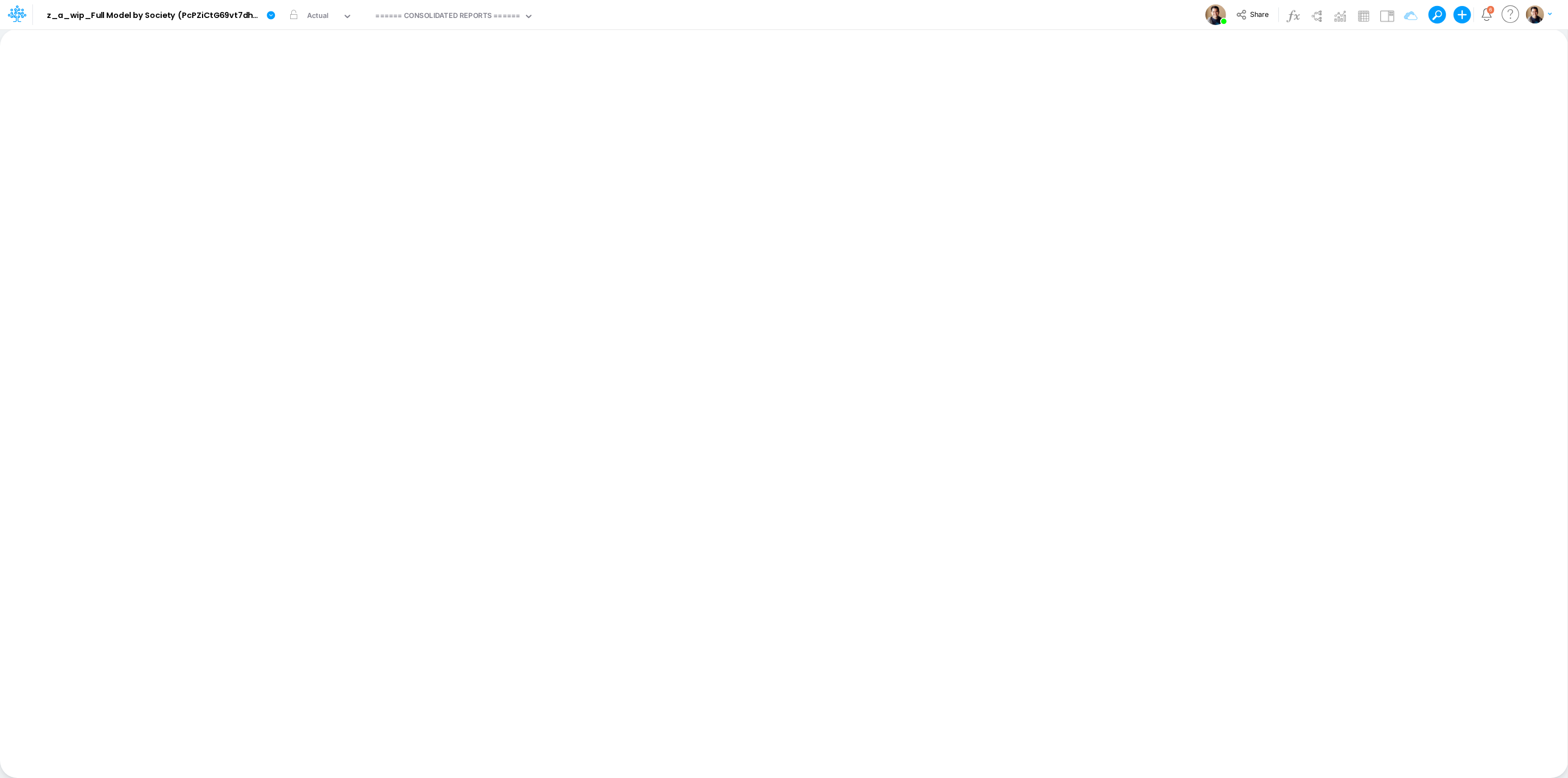
drag, startPoint x: 894, startPoint y: 13, endPoint x: 1090, endPoint y: 418, distance: 449.9
click at [1089, 418] on div "Insert new Conditional formatting Paste Cut Copy AutoFill Ready 100% Sum: null …" at bounding box center [784, 403] width 1567 height 749
click at [271, 15] on icon at bounding box center [270, 15] width 8 height 8
click at [352, 114] on button "View model info" at bounding box center [325, 113] width 117 height 17
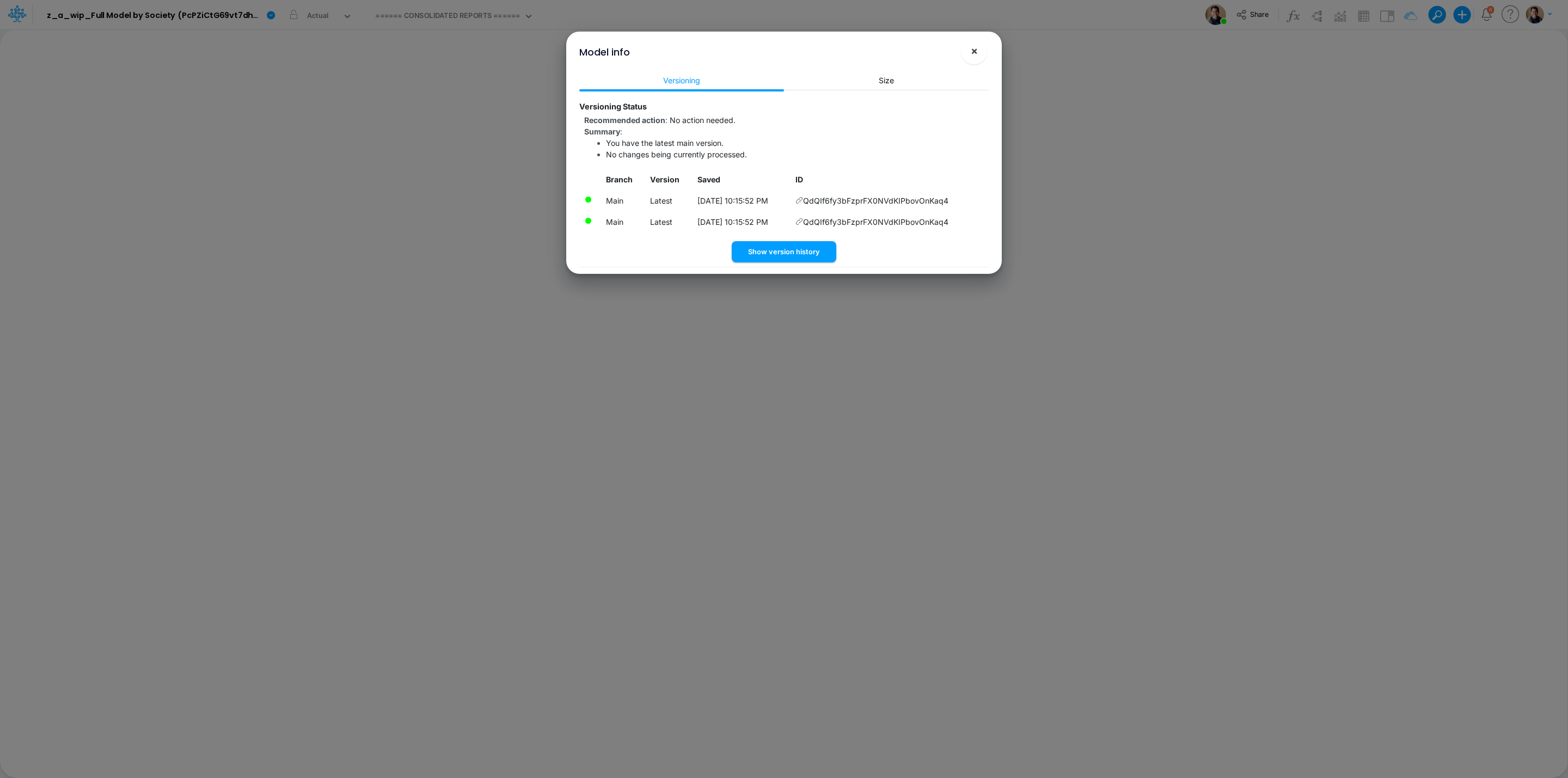
click at [974, 52] on span "×" at bounding box center [974, 50] width 7 height 13
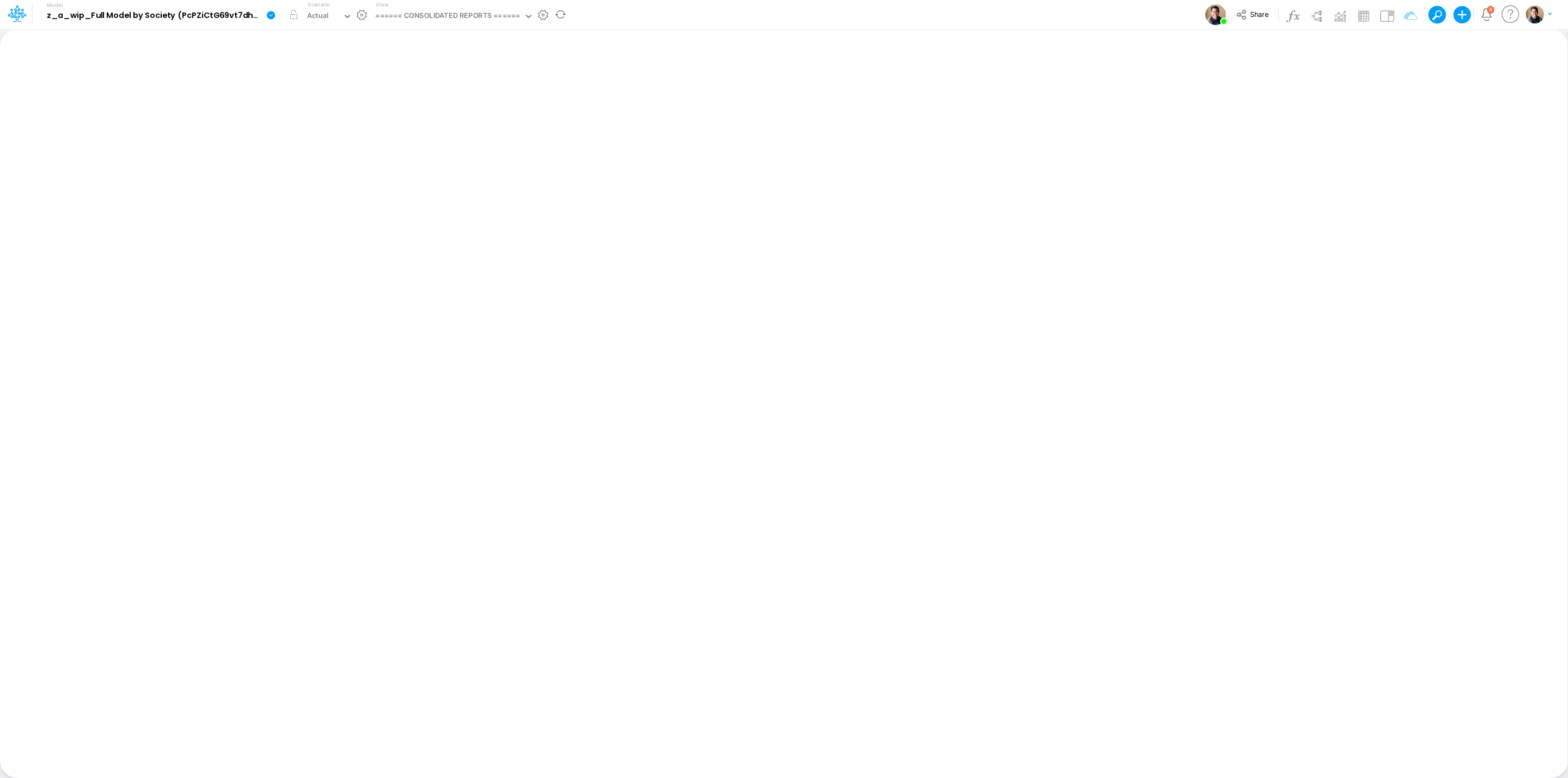
click at [271, 17] on icon at bounding box center [270, 15] width 8 height 8
click at [306, 62] on button "Duplicate" at bounding box center [325, 61] width 117 height 17
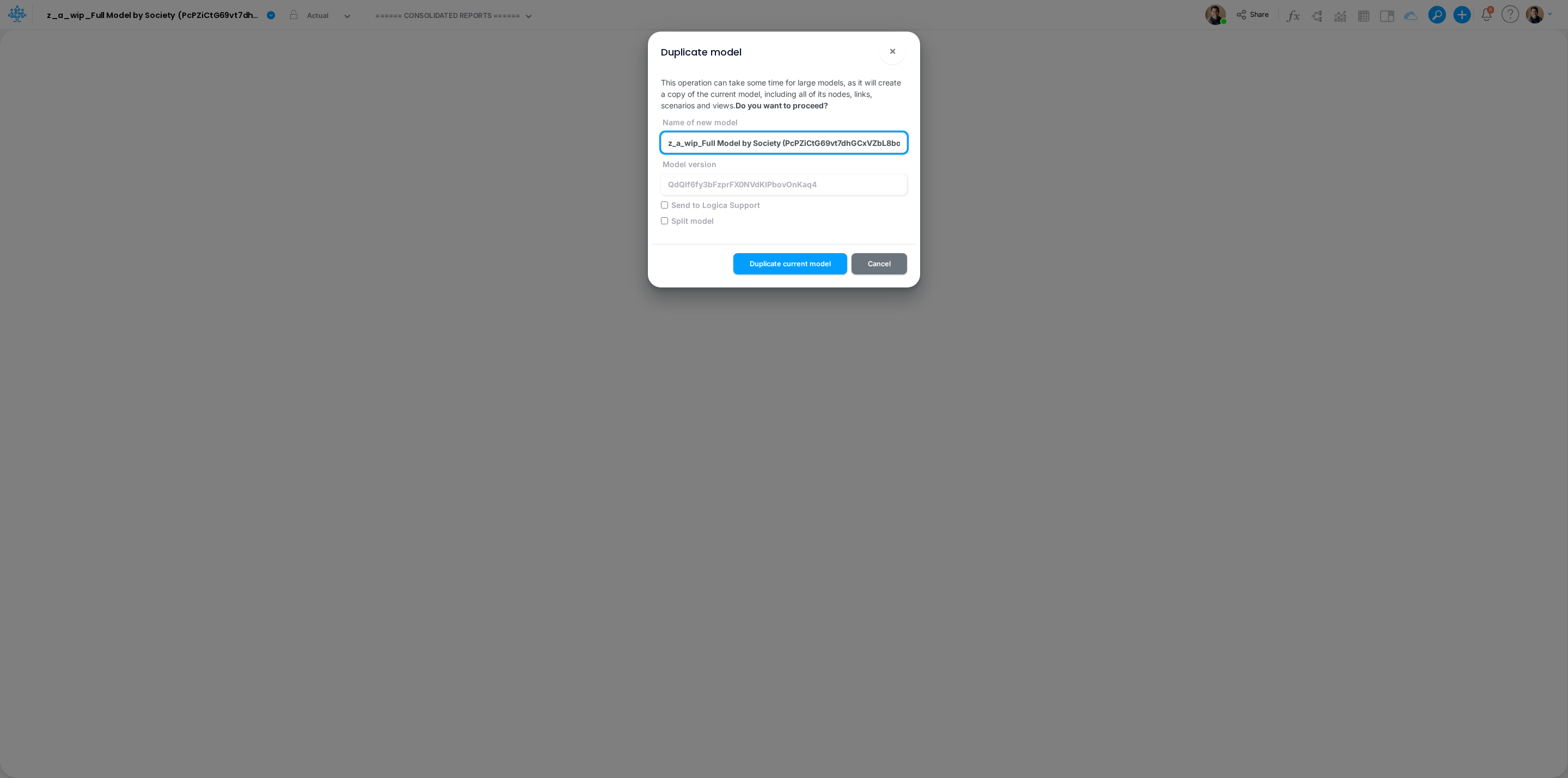
click at [745, 139] on input "z_a_wip_Full Model by Society (PcPZiCtG69vt7dhGCxVZbL8boM1IiUei) 2025-08-25T20:…" at bounding box center [784, 142] width 246 height 21
type input "z_debug_sync_scen_a1_z_a_wip_Full Model by Society (PcPZiCtG69vt7dhGCxVZbL8boM1…"
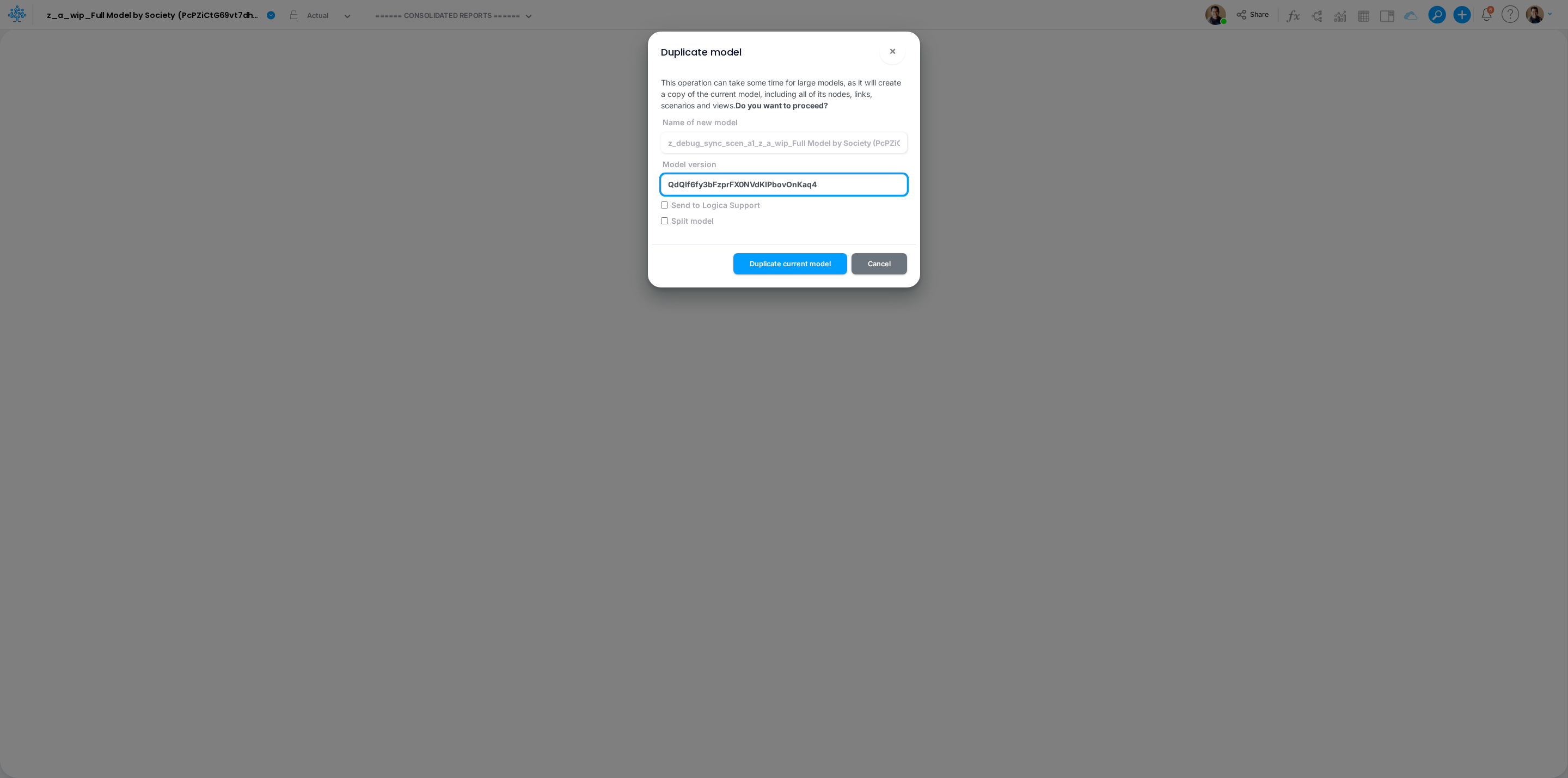
click at [823, 183] on input "QdQIf6fy3bFzprFX0NVdKIPbovOnKaq4" at bounding box center [784, 185] width 246 height 21
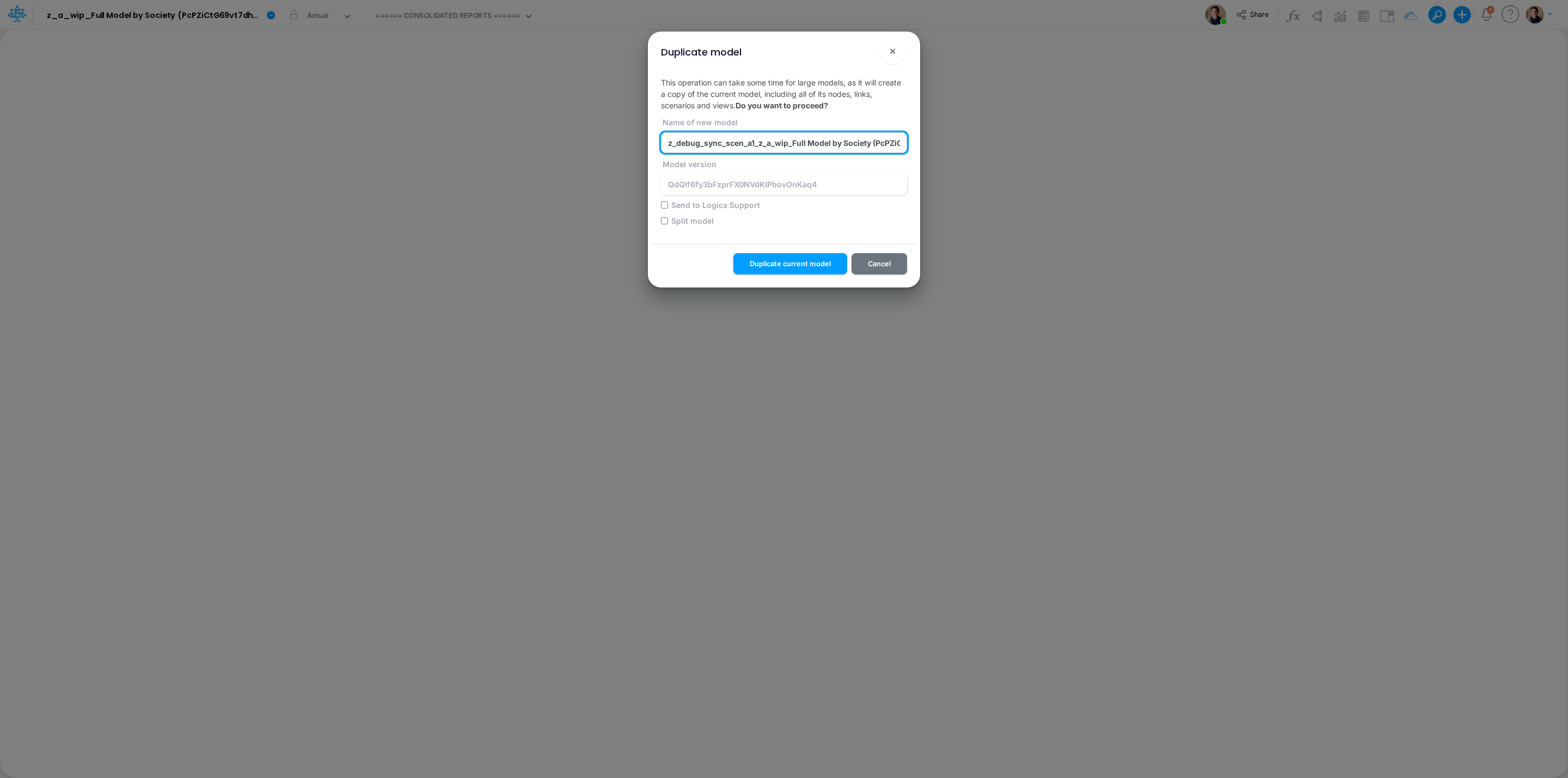
click at [877, 146] on input "z_debug_sync_scen_a1_z_a_wip_Full Model by Society (PcPZiCtG69vt7dhGCxVZbL8boM1…" at bounding box center [784, 142] width 246 height 21
click at [661, 203] on input "Send to Logica Support" at bounding box center [664, 205] width 7 height 7
checkbox input "true"
click at [810, 263] on button "Duplicate current model" at bounding box center [790, 263] width 114 height 21
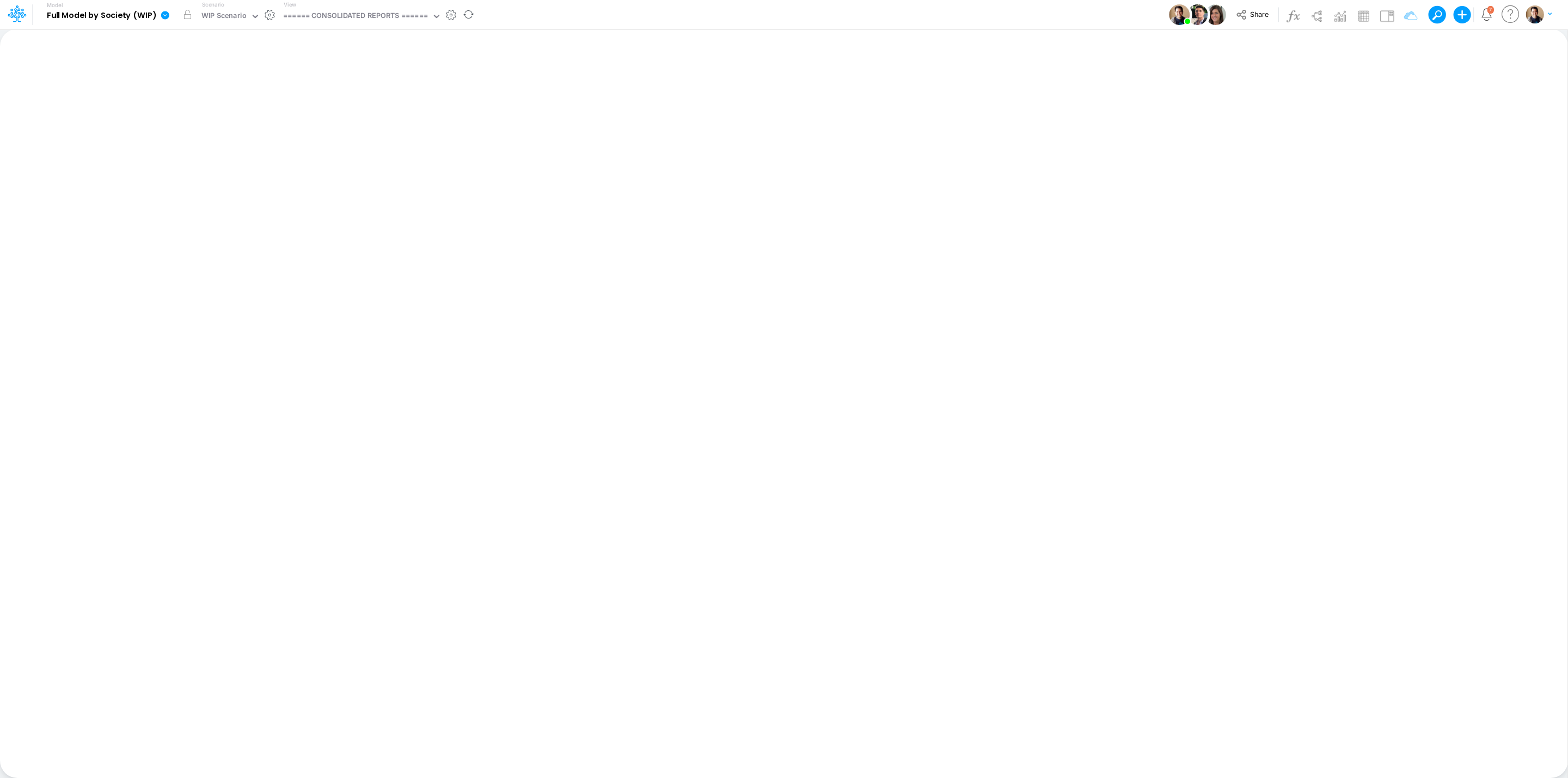
click at [162, 13] on icon at bounding box center [165, 15] width 8 height 8
click at [229, 124] on button "Sync Scenarios" at bounding box center [219, 130] width 117 height 17
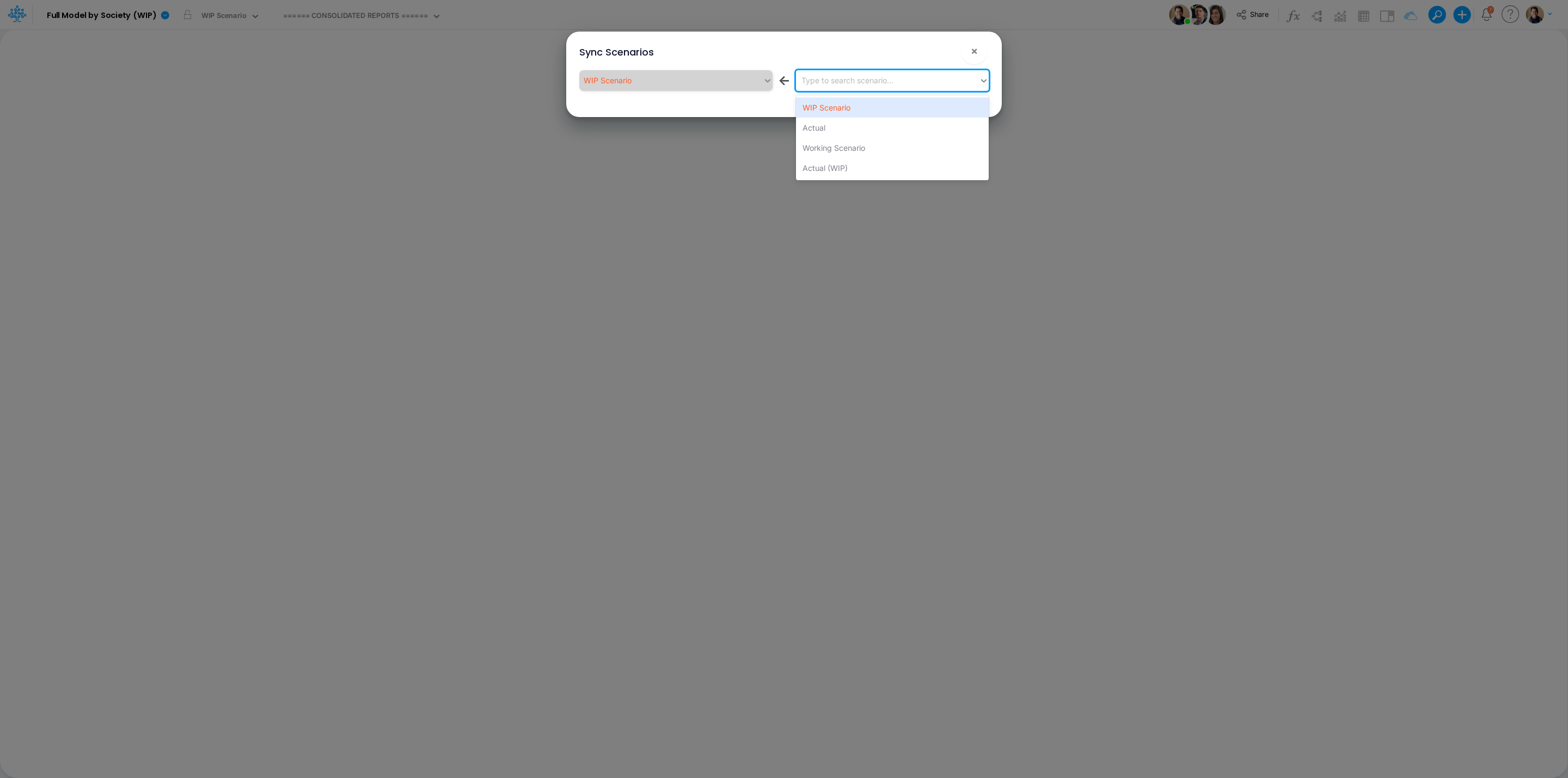
click at [897, 78] on div "Type to search scenario..." at bounding box center [888, 80] width 183 height 18
click at [880, 165] on div "Actual (WIP)" at bounding box center [892, 167] width 193 height 20
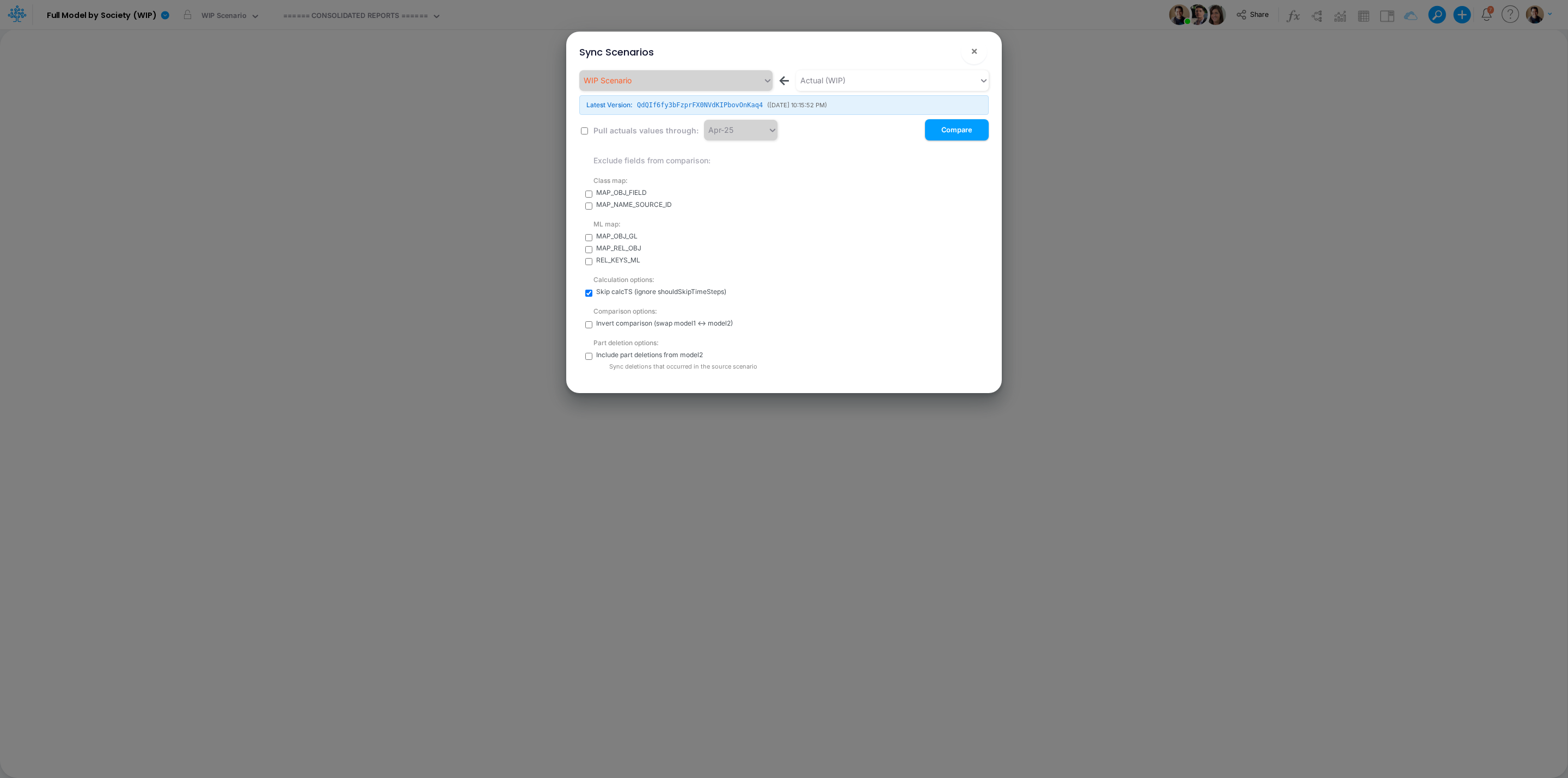
click at [589, 356] on input "checkbox" at bounding box center [589, 356] width 7 height 7
click at [586, 356] on input "checkbox" at bounding box center [589, 356] width 7 height 7
checkbox input "false"
click at [952, 126] on button "Compare" at bounding box center [957, 130] width 64 height 21
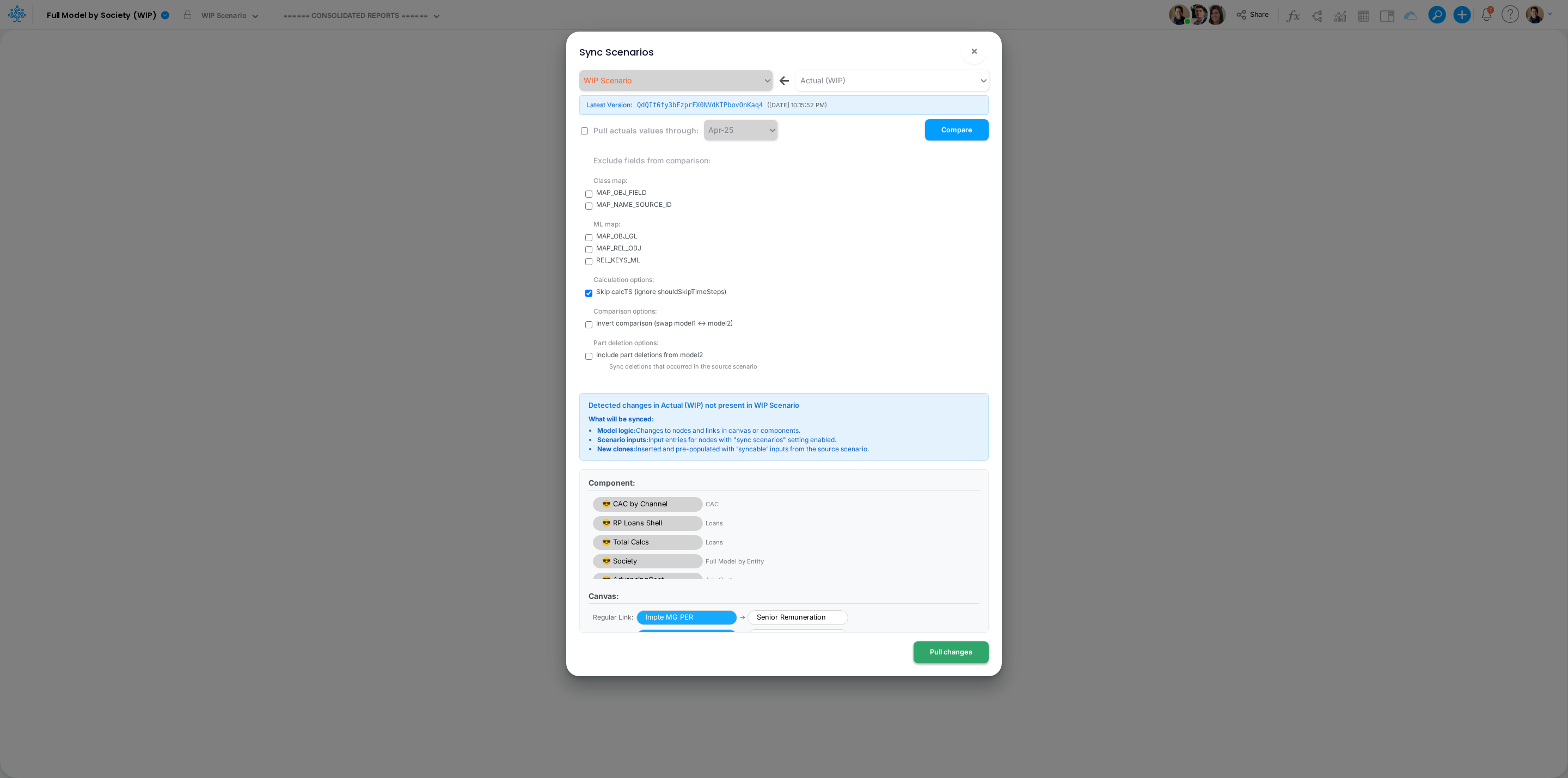
click at [957, 656] on button "Pull changes" at bounding box center [951, 651] width 75 height 21
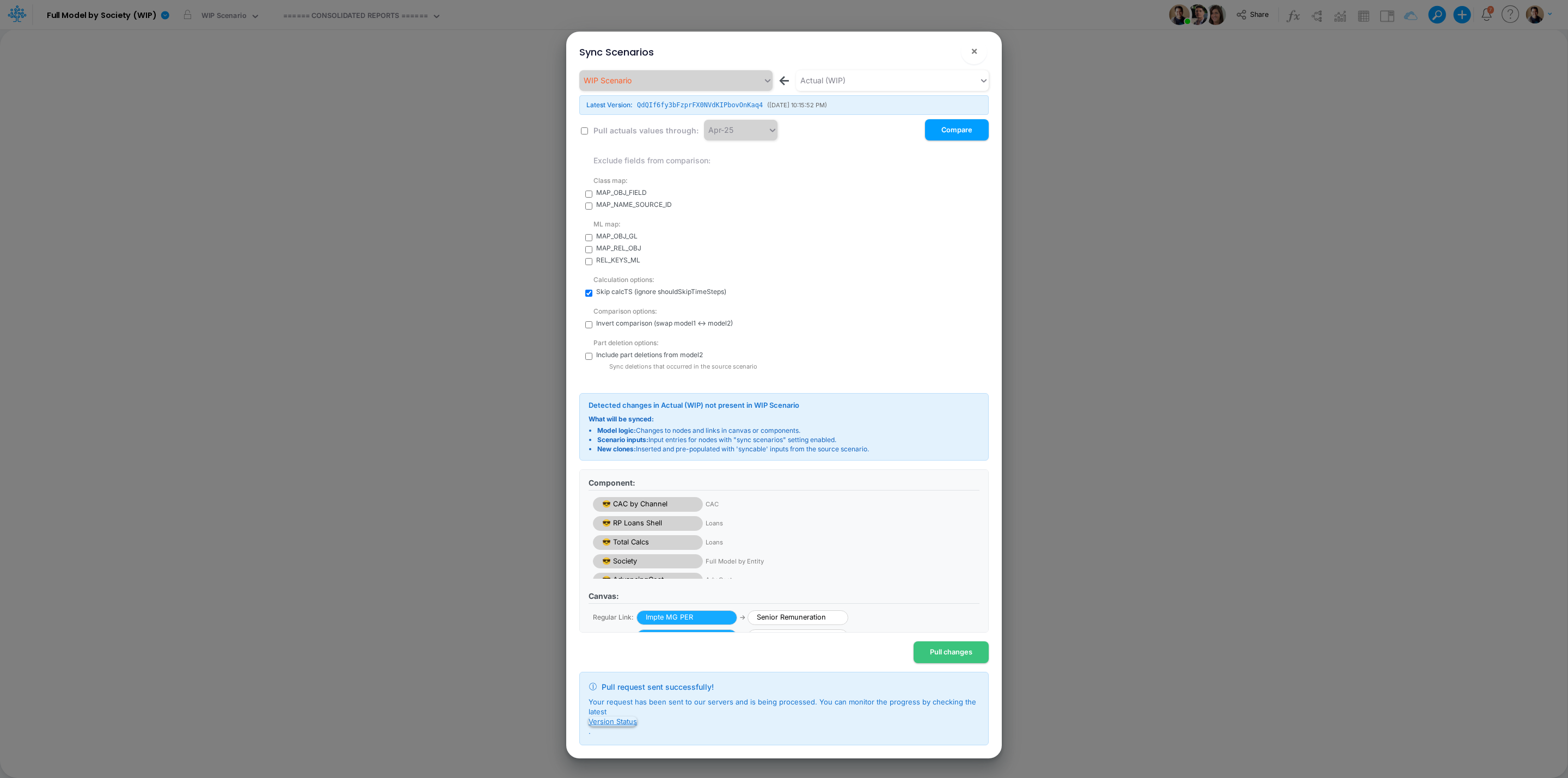
click at [614, 725] on button "Version Status" at bounding box center [613, 721] width 48 height 10
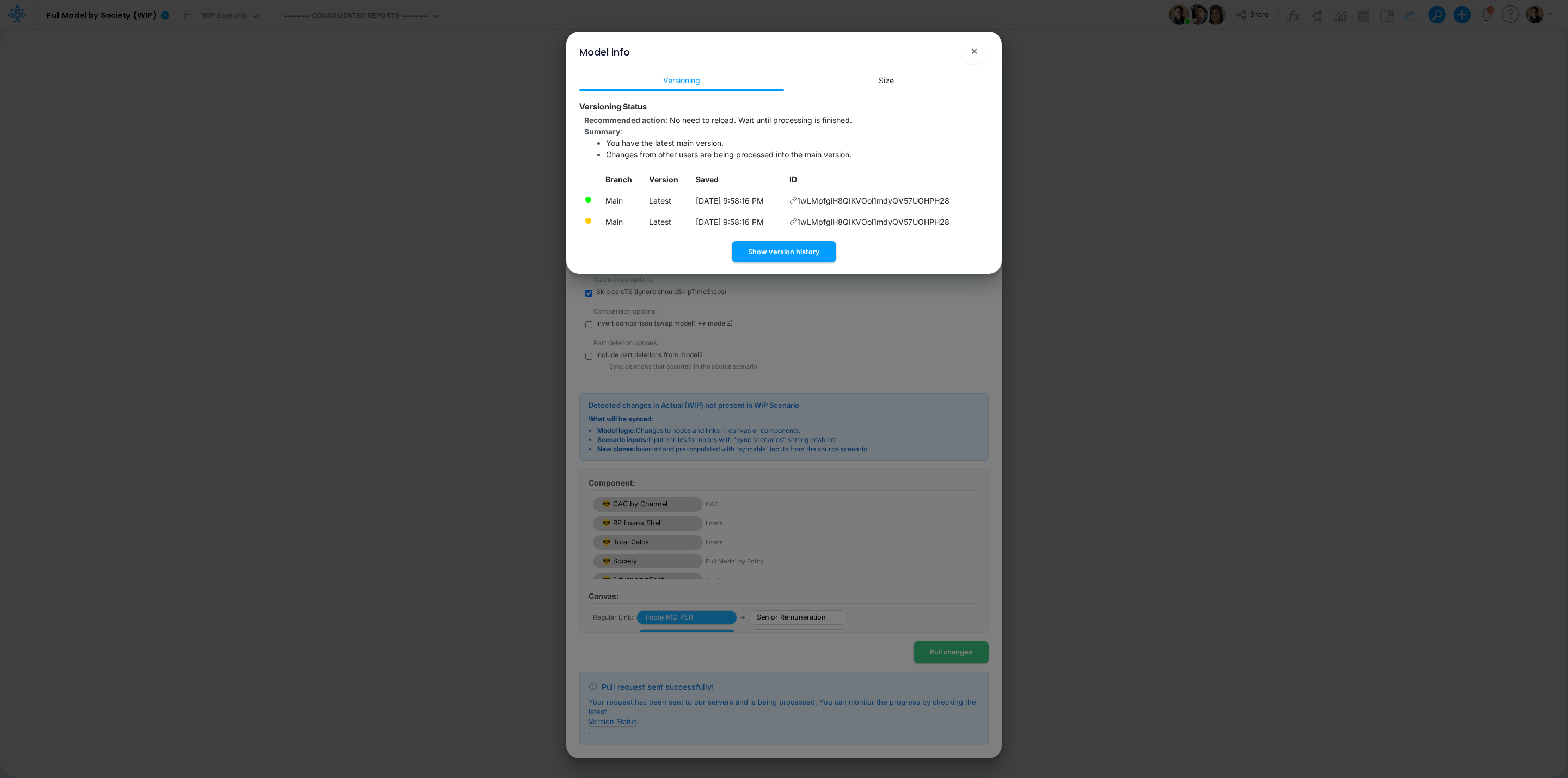
click at [1537, 18] on div "Model info × Versioning Size Versioning Status Recommended action : No need to …" at bounding box center [784, 389] width 1568 height 778
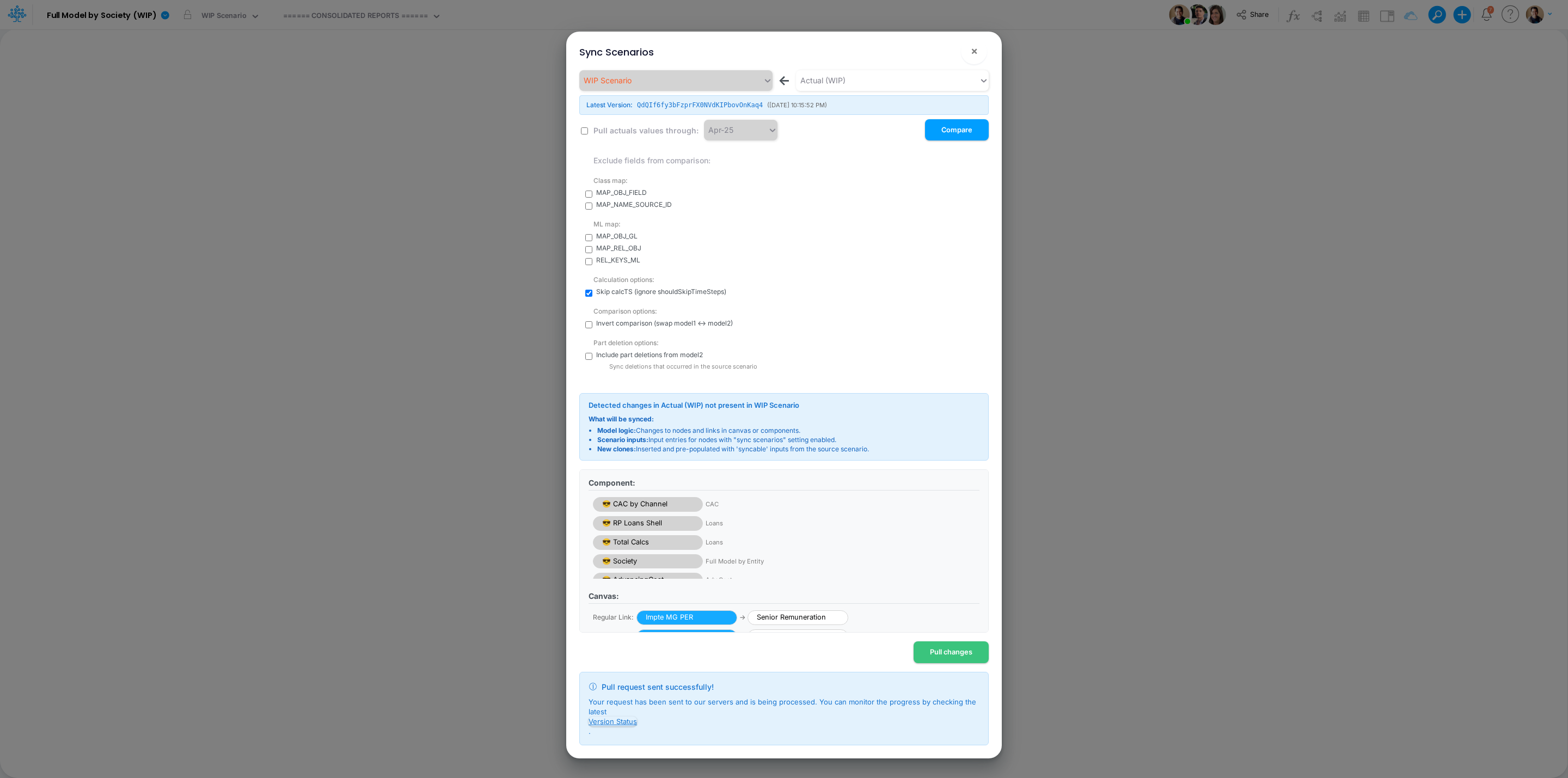
click at [1539, 13] on div "Sync Scenarios × WIP Scenario ← Actual (WIP) Latest Version: QdQIf6fy3bFzprFX0N…" at bounding box center [784, 389] width 1568 height 778
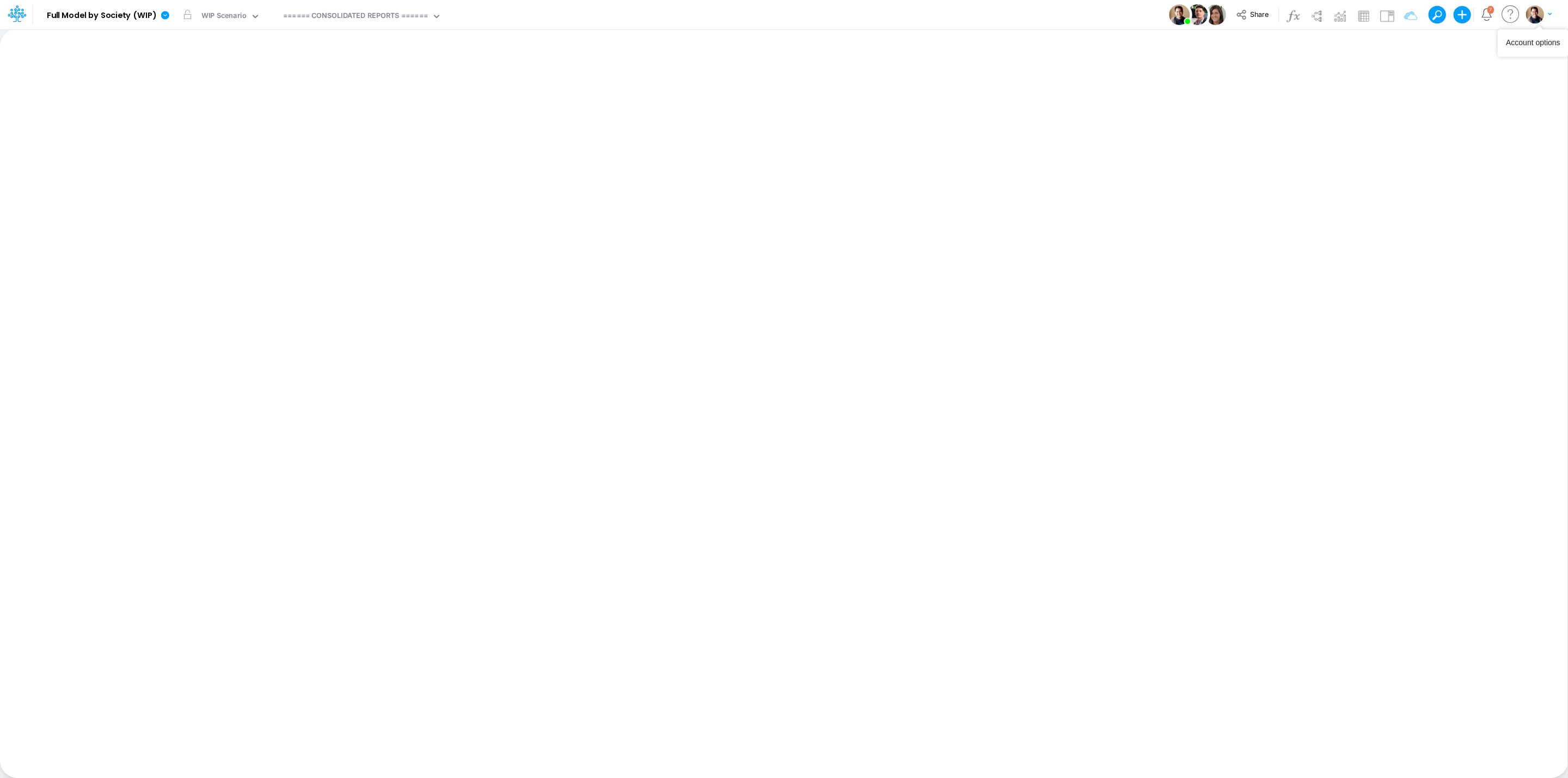
click at [1537, 17] on img "button" at bounding box center [1534, 14] width 18 height 18
click at [1465, 72] on button "Log out" at bounding box center [1494, 64] width 117 height 17
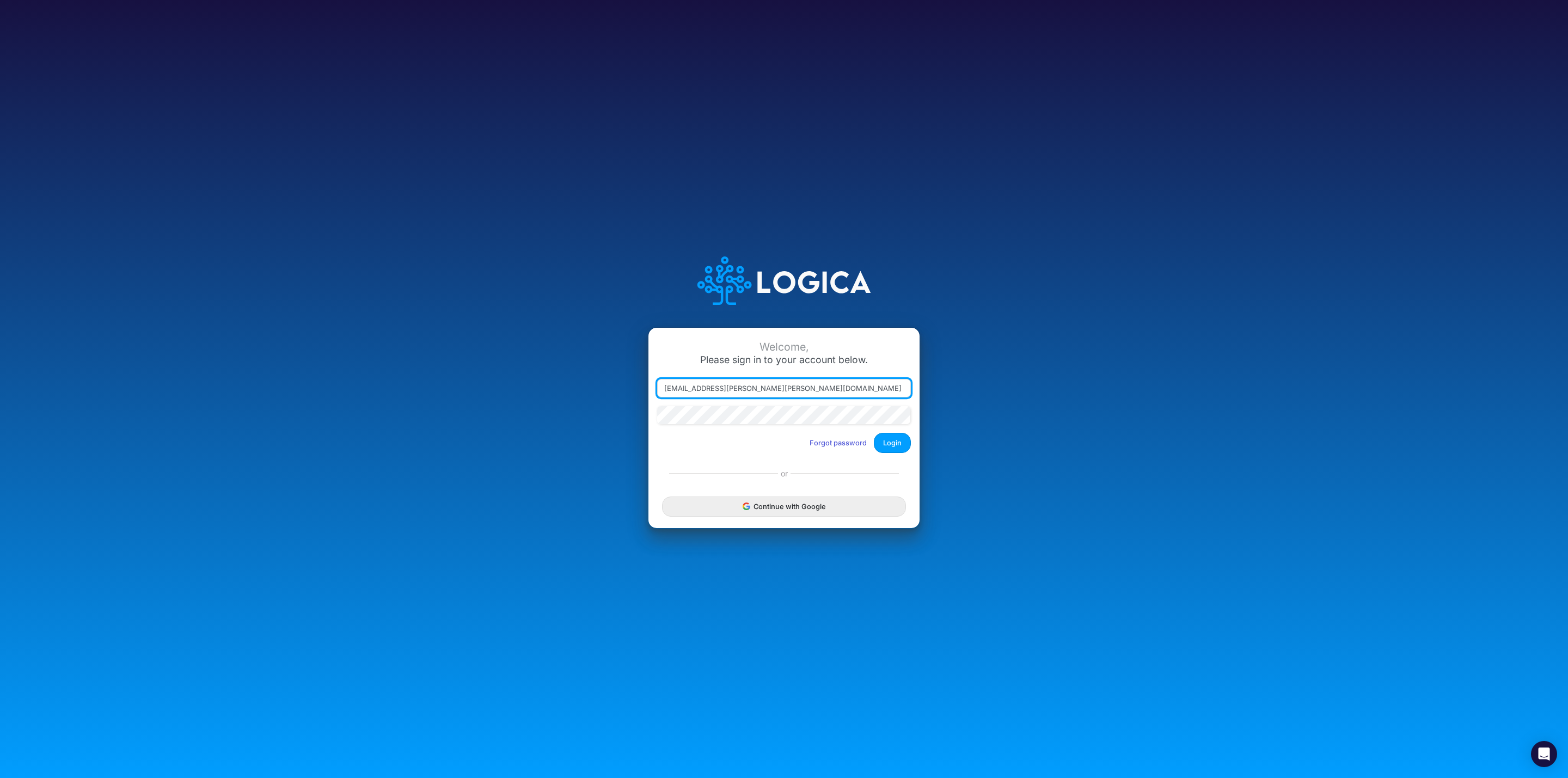
click at [718, 395] on input "[EMAIL_ADDRESS][PERSON_NAME][PERSON_NAME][DOMAIN_NAME]" at bounding box center [784, 388] width 254 height 18
type input "[EMAIL_ADDRESS][PERSON_NAME][PERSON_NAME][DOMAIN_NAME]"
click at [897, 438] on button "Login" at bounding box center [892, 442] width 37 height 20
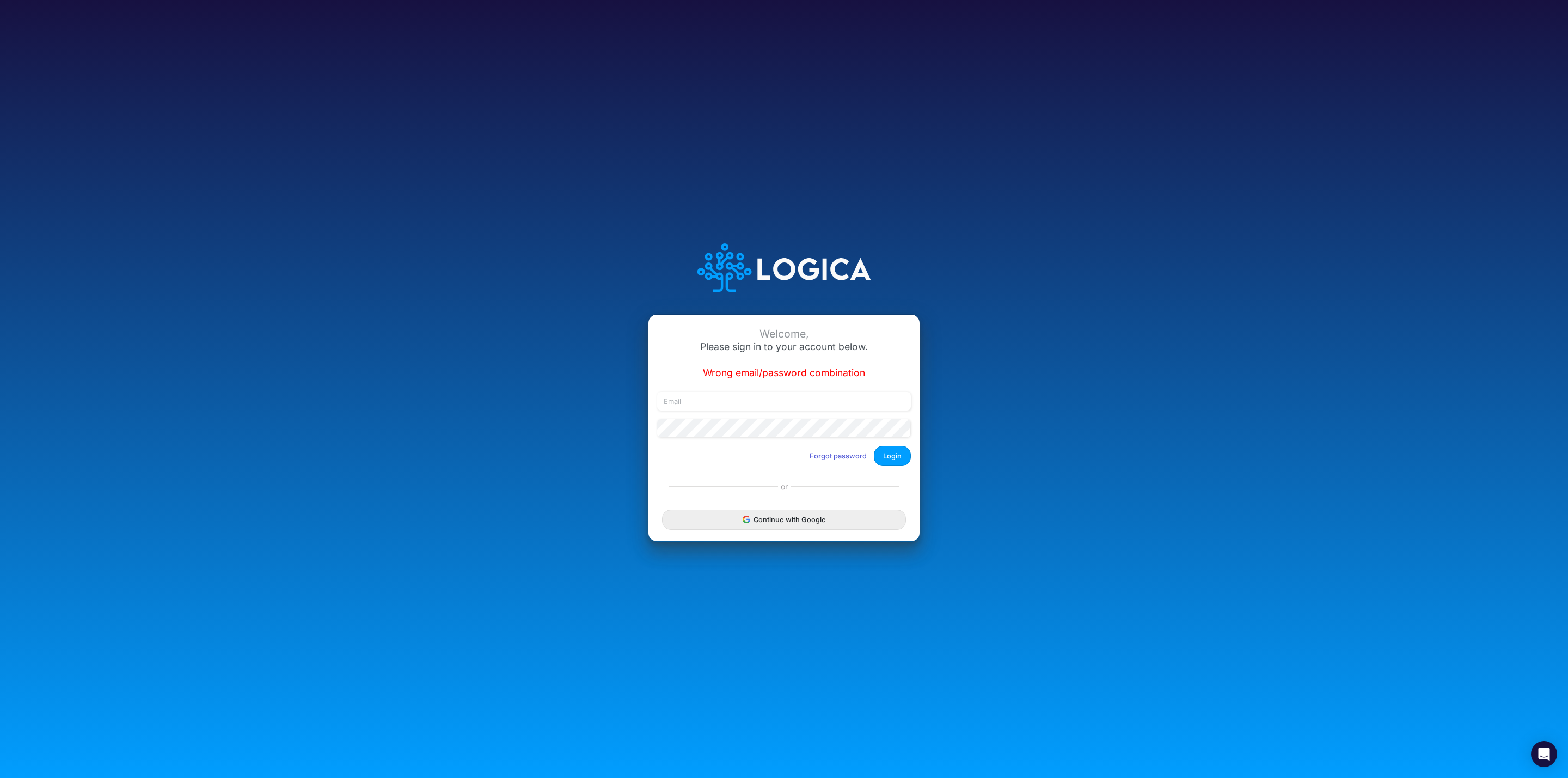
type input "[EMAIL_ADDRESS][PERSON_NAME][PERSON_NAME][DOMAIN_NAME]"
